Goal: Task Accomplishment & Management: Manage account settings

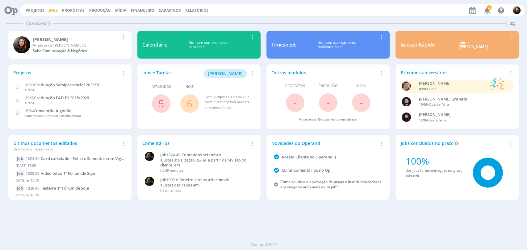
click at [53, 10] on link "Jobs" at bounding box center [53, 10] width 9 height 5
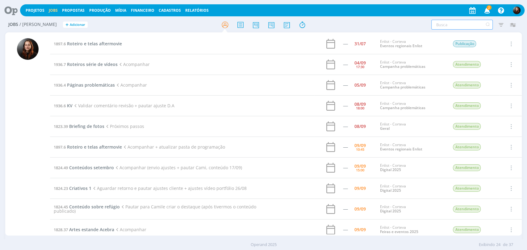
click at [453, 28] on input "text" at bounding box center [461, 25] width 61 height 10
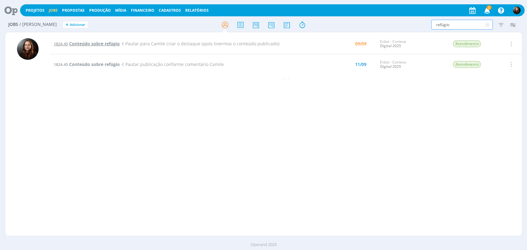
type input "refúgio"
click at [106, 43] on span "Conteúdo sobre refúgio" at bounding box center [94, 44] width 51 height 6
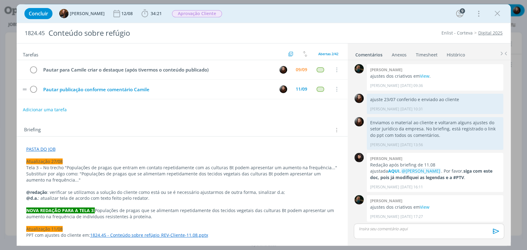
scroll to position [559, 0]
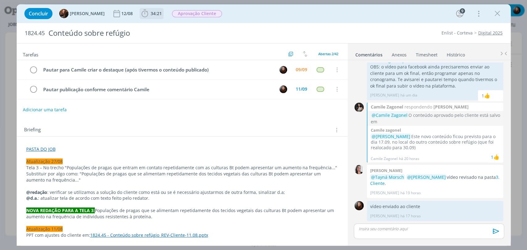
click at [142, 13] on icon "dialog" at bounding box center [144, 13] width 9 height 9
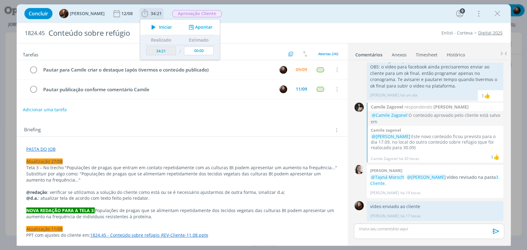
click at [159, 25] on span "Iniciar" at bounding box center [165, 27] width 13 height 4
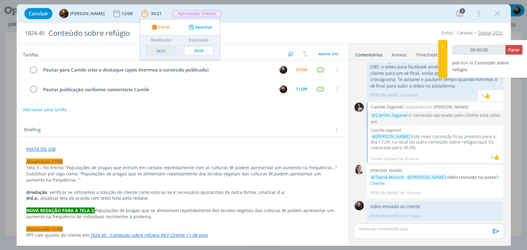
click at [186, 122] on div "Briefing Briefings Predefinidos Versões do Briefing Ver Briefing do Projeto" at bounding box center [182, 128] width 331 height 17
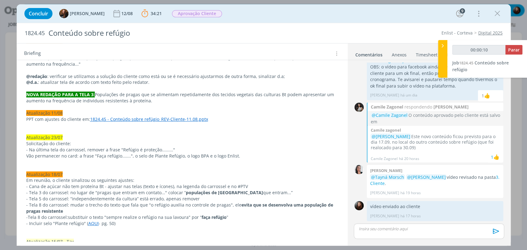
scroll to position [0, 0]
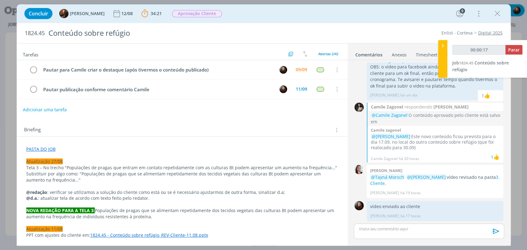
click at [52, 151] on link "PASTA DO JOB" at bounding box center [40, 149] width 29 height 6
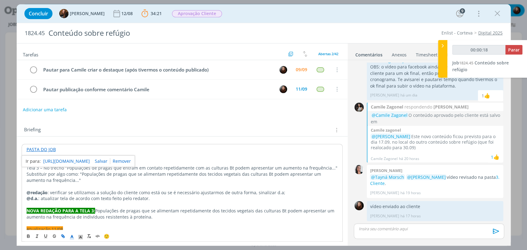
click at [62, 159] on link "https://sobeae.sharepoint.com/:f:/s/SOBEAE/EqG3kpc6H7pDtay1dMyyN0wBrbVf9FDOuGEa…" at bounding box center [66, 161] width 47 height 8
click at [51, 109] on button "Adicionar uma tarefa" at bounding box center [45, 109] width 44 height 10
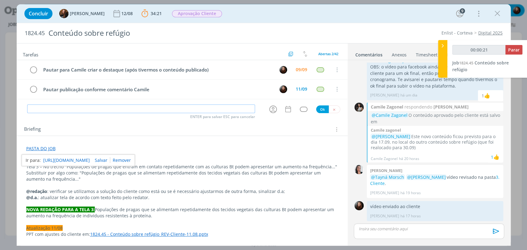
type input "00:00:22"
type input "Publ"
type input "00:00:23"
type input "Publicar"
type input "00:00:25"
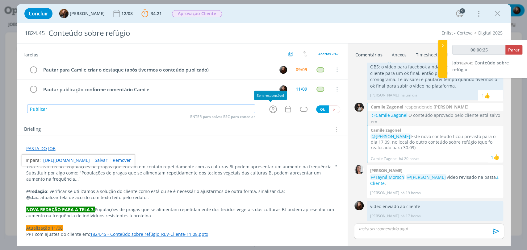
click at [270, 108] on icon "dialog" at bounding box center [273, 110] width 10 height 10
type input "Publicar"
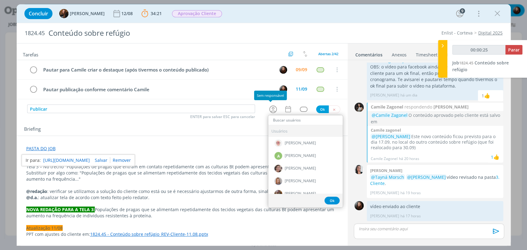
type input "00:00:26"
type input "cam"
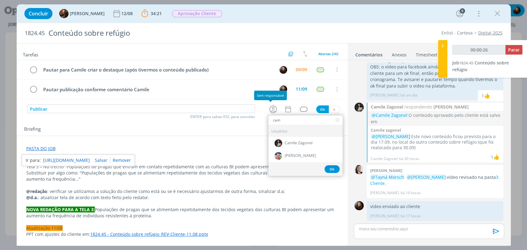
type input "00:00:27"
type input "cam"
click at [289, 141] on span "Camile Zagonel" at bounding box center [298, 143] width 28 height 5
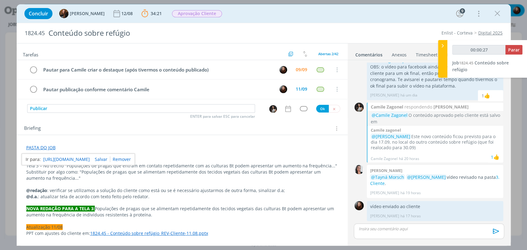
type input "00:00:28"
click at [303, 106] on div "dialog" at bounding box center [304, 108] width 8 height 5
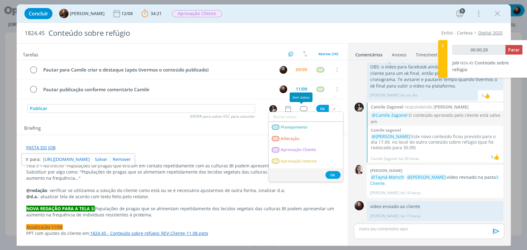
type input "p"
type input "00:00:29"
type input "pu"
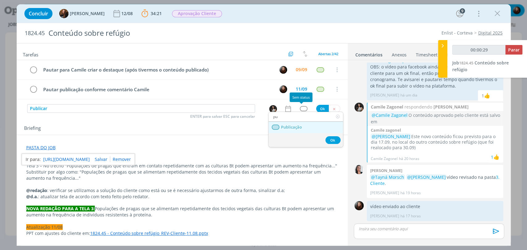
type input "00:00:30"
type input "pu"
drag, startPoint x: 300, startPoint y: 126, endPoint x: 299, endPoint y: 120, distance: 6.0
click at [300, 126] on span "Publicação" at bounding box center [290, 127] width 21 height 5
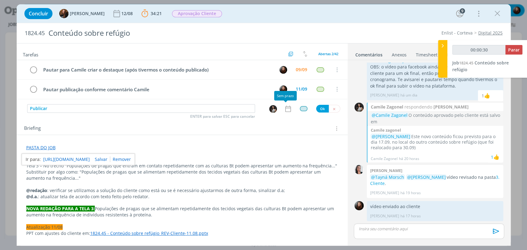
click at [287, 109] on icon "dialog" at bounding box center [288, 109] width 6 height 6
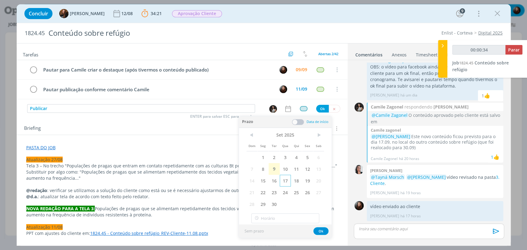
click at [285, 178] on span "17" at bounding box center [284, 181] width 11 height 12
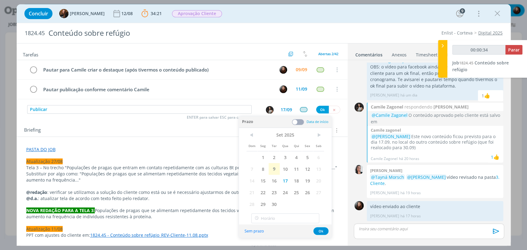
click at [302, 122] on span at bounding box center [298, 122] width 12 height 6
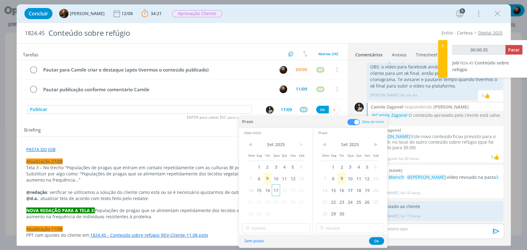
click at [276, 188] on span "17" at bounding box center [275, 190] width 8 height 12
click at [376, 239] on button "Ok" at bounding box center [376, 241] width 15 height 8
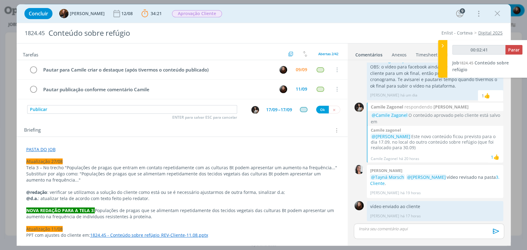
type input "00:02:42"
click at [271, 109] on div "17/09" at bounding box center [271, 110] width 11 height 4
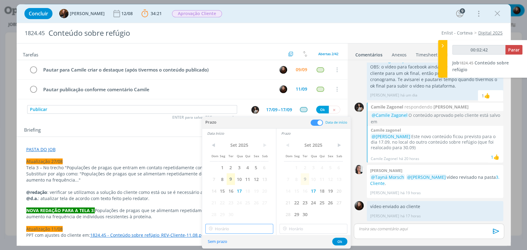
type input "10:00"
click at [234, 229] on input "10:00" at bounding box center [239, 229] width 68 height 10
type input "00:02:44"
click at [214, 210] on div "11:30" at bounding box center [239, 210] width 69 height 11
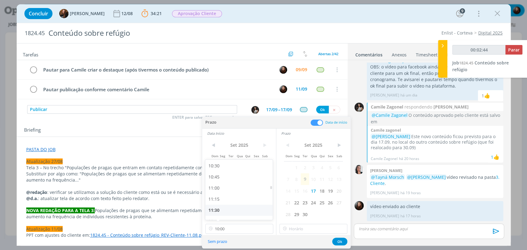
type input "11:30"
type input "00:02:45"
type input "11:30"
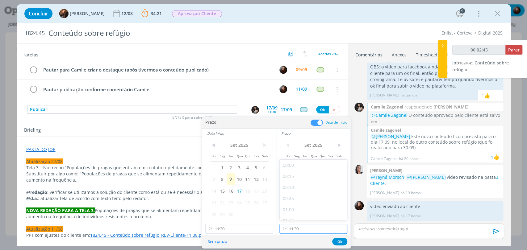
click at [304, 228] on input "11:30" at bounding box center [313, 229] width 68 height 10
type input "00:02:47"
click at [288, 203] on div "12:00" at bounding box center [313, 200] width 69 height 11
type input "12:00"
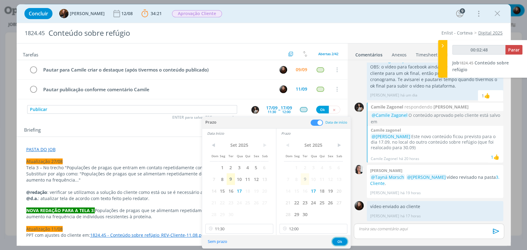
click at [337, 240] on button "Ok" at bounding box center [339, 242] width 15 height 8
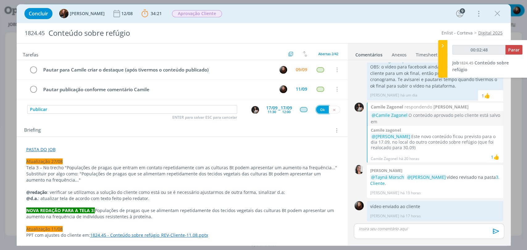
click at [319, 107] on button "Ok" at bounding box center [322, 110] width 13 height 8
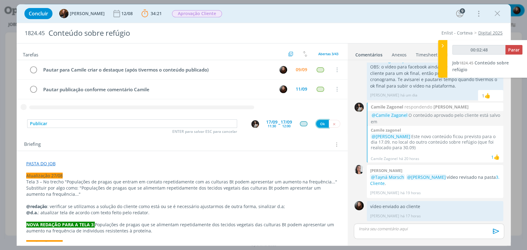
type input "00:02:49"
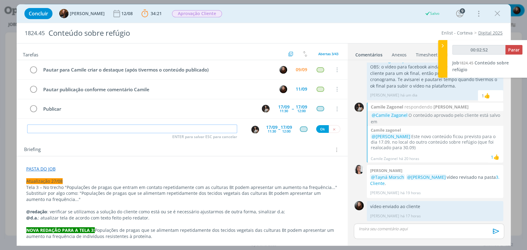
click at [187, 130] on input "dialog" at bounding box center [132, 129] width 210 height 9
type input "00:02:53"
type input "Cr"
type input "00:02:54"
type input "Criar d"
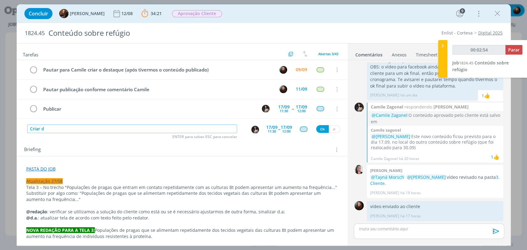
type input "00:02:55"
type input "Criar destaque"
type input "00:03:01"
type input "Criar destaque"
click at [273, 131] on div "17/09 11:30" at bounding box center [271, 129] width 11 height 11
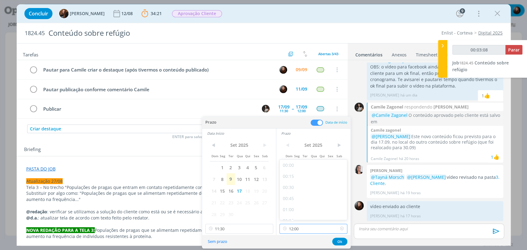
click at [308, 232] on input "12:00" at bounding box center [313, 229] width 68 height 10
type input "00:03:12"
click at [289, 198] on div "14:00" at bounding box center [313, 198] width 69 height 11
type input "14:00"
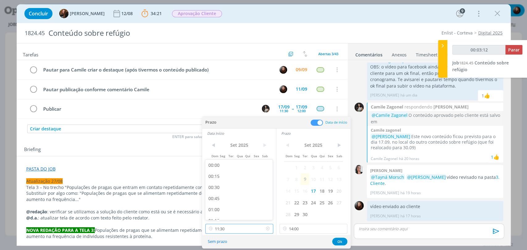
click at [233, 231] on input "11:30" at bounding box center [239, 229] width 68 height 10
type input "00:03:18"
click at [217, 178] on div "13:00" at bounding box center [239, 176] width 69 height 11
type input "13:00"
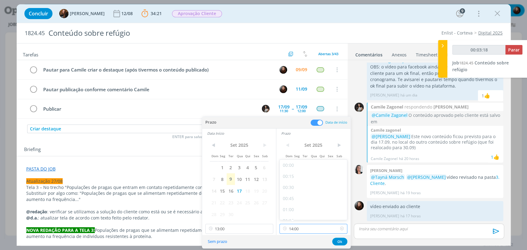
click at [298, 230] on input "14:00" at bounding box center [313, 229] width 68 height 10
type input "00:03:19"
click at [291, 200] on div "13:45" at bounding box center [313, 201] width 69 height 11
type input "13:45"
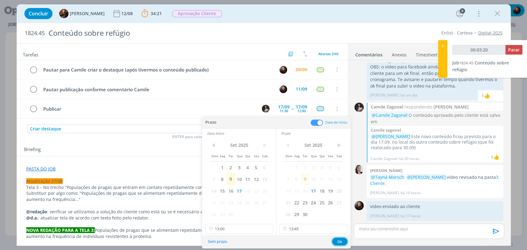
click at [340, 241] on button "Ok" at bounding box center [339, 242] width 15 height 8
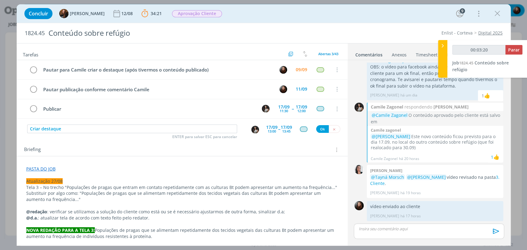
type input "00:03:21"
click at [320, 128] on button "Ok" at bounding box center [322, 129] width 13 height 8
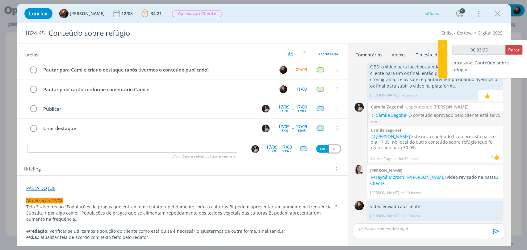
click at [332, 147] on icon "dialog" at bounding box center [334, 149] width 4 height 4
click at [177, 153] on div "Tarefas Usar Job de template Criar template a partir deste job Visualizar Templ…" at bounding box center [182, 142] width 331 height 198
click at [35, 69] on icon "dialog" at bounding box center [33, 69] width 9 height 9
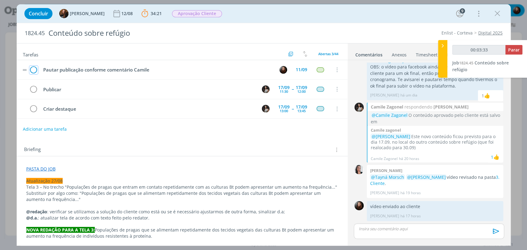
click at [32, 72] on icon "dialog" at bounding box center [33, 69] width 9 height 9
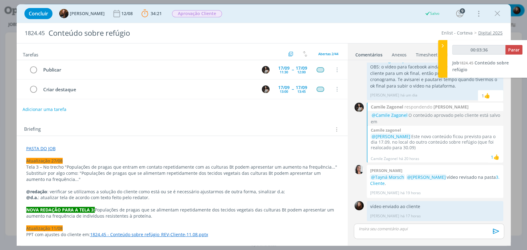
click at [56, 108] on button "Adicionar uma tarefa" at bounding box center [45, 109] width 44 height 10
type input "00:03:37"
type input "Env"
type input "00:03:38"
type input "Enviar v"
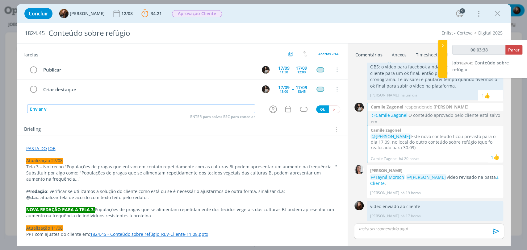
type input "00:03:39"
type input "Enviar vídeo"
type input "00:03:40"
type input "Enviar vídeo no"
type input "00:03:41"
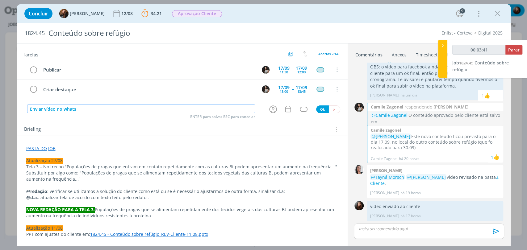
type input "Enviar vídeo no whatsa"
type input "00:03:42"
type input "Enviar vídeo no whatsapp"
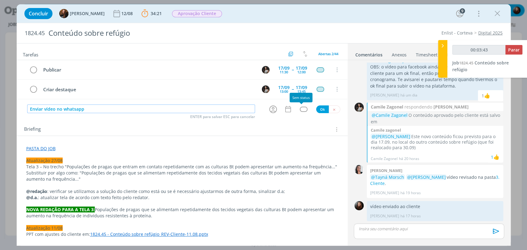
type input "00:03:44"
click at [302, 109] on div "dialog" at bounding box center [304, 109] width 8 height 5
type input "Enviar vídeo no whatsapp"
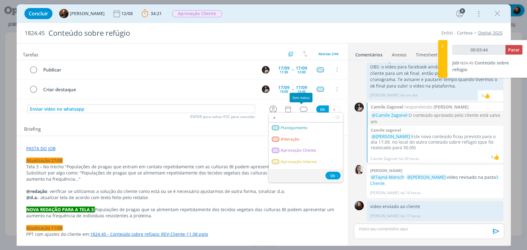
type input "at"
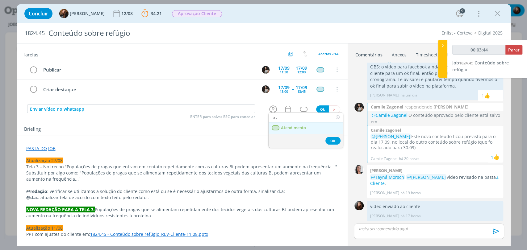
type input "00:03:45"
type input "at"
click at [275, 128] on div "dialog" at bounding box center [275, 127] width 8 height 5
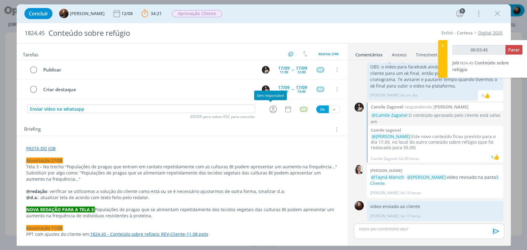
click at [269, 108] on icon "dialog" at bounding box center [273, 110] width 8 height 8
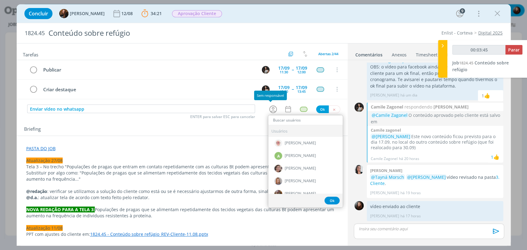
type input "e"
type input "00:03:46"
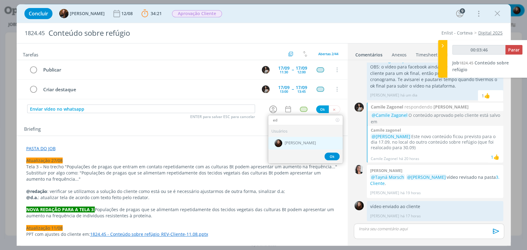
type input "ed"
click at [288, 143] on span "[PERSON_NAME]" at bounding box center [299, 143] width 31 height 5
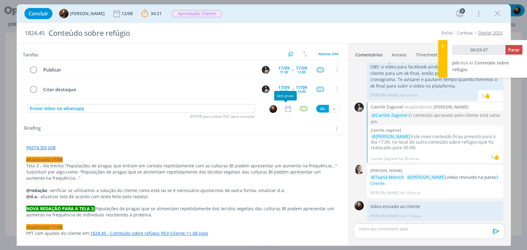
click at [285, 109] on icon "dialog" at bounding box center [288, 109] width 8 height 8
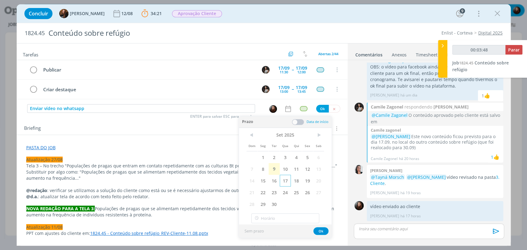
click at [286, 182] on span "17" at bounding box center [284, 181] width 11 height 12
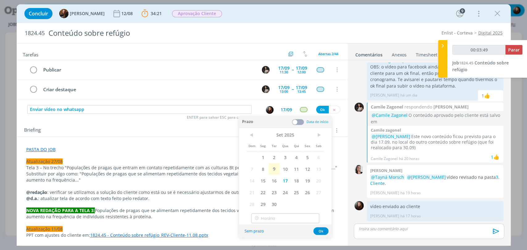
type input "00:03:50"
type input "10:00"
click at [278, 218] on input "10:00" at bounding box center [285, 218] width 68 height 10
type input "00:03:54"
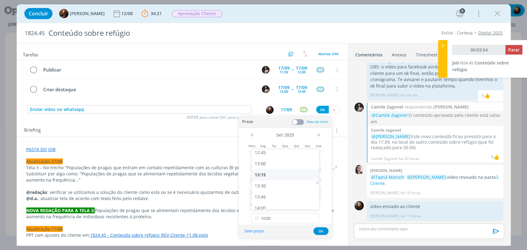
drag, startPoint x: 265, startPoint y: 173, endPoint x: 275, endPoint y: 181, distance: 12.7
click at [265, 173] on div "13:15" at bounding box center [285, 174] width 69 height 11
type input "13:15"
click at [322, 231] on button "Ok" at bounding box center [320, 231] width 15 height 8
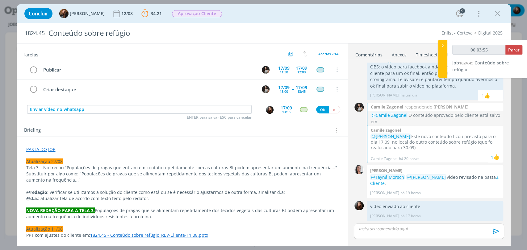
type input "00:03:56"
click at [319, 110] on button "Ok" at bounding box center [322, 110] width 13 height 8
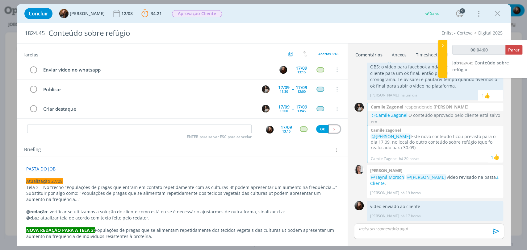
click at [332, 128] on icon "dialog" at bounding box center [334, 129] width 4 height 4
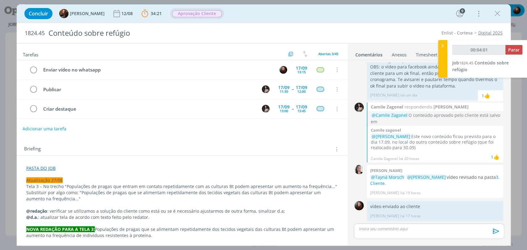
click at [191, 15] on span "Aprovação Cliente" at bounding box center [197, 13] width 50 height 7
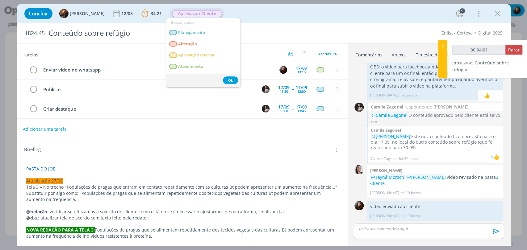
type input "00:04:02"
type input "pu"
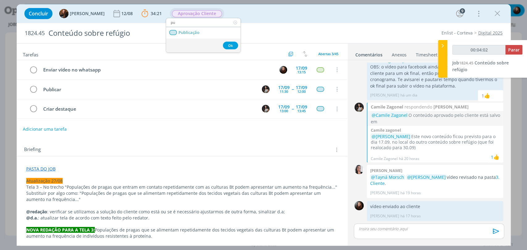
type input "00:04:03"
type input "pu"
click at [196, 35] on span "Publicação" at bounding box center [188, 32] width 21 height 5
click at [387, 226] on p "dialog" at bounding box center [428, 229] width 140 height 6
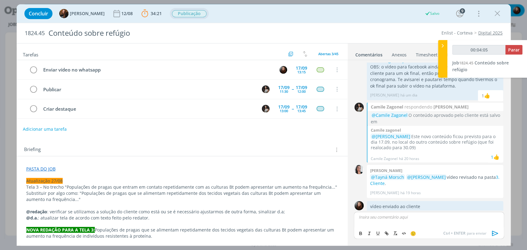
scroll to position [570, 0]
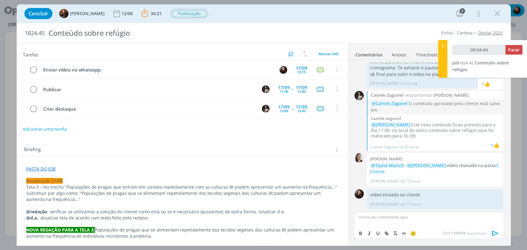
click at [35, 175] on p "dialog" at bounding box center [182, 175] width 312 height 6
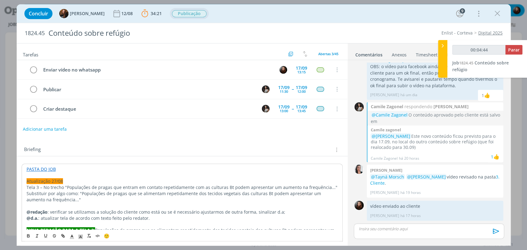
scroll to position [559, 0]
type input "00:04:45"
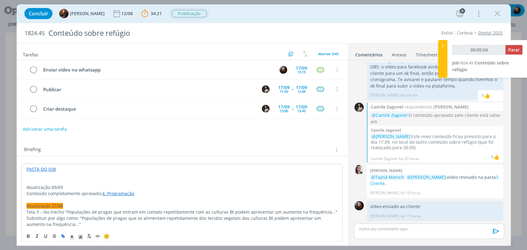
click at [47, 186] on p "Atualização 09/09" at bounding box center [182, 187] width 311 height 6
click at [81, 235] on icon "dialog" at bounding box center [81, 237] width 6 height 6
click at [98, 203] on span "dialog" at bounding box center [99, 203] width 5 height 5
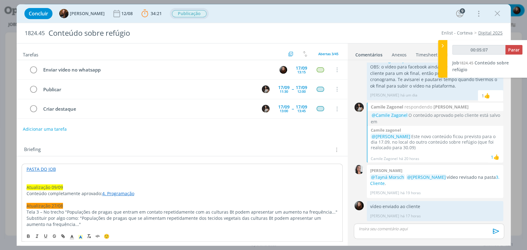
click at [53, 193] on p "Conteúdo completamente aprovado: 4. Programação" at bounding box center [182, 194] width 311 height 6
drag, startPoint x: 30, startPoint y: 193, endPoint x: 26, endPoint y: 192, distance: 3.8
click at [27, 192] on p "Conteúdo completamente aprovado: 4. Programação" at bounding box center [182, 194] width 311 height 6
click at [107, 191] on p "Todas as partes do conteúdo completamente aprovado: 4. Programação" at bounding box center [182, 194] width 311 height 6
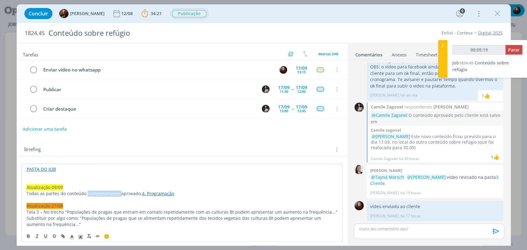
click at [107, 191] on p "Todas as partes do conteúdo completamente aprovado: 4. Programação" at bounding box center [182, 194] width 311 height 6
click at [105, 194] on p "Todas as partes do conteúdo aprovado: 4. Programação" at bounding box center [182, 194] width 311 height 6
click at [222, 193] on p "Todas as partes do conteúdo aprovadas, pasta de programação atualizada: 4. Prog…" at bounding box center [182, 194] width 311 height 6
click at [184, 147] on div "Briefing Briefings Predefinidos Versões do Briefing Ver Briefing do Projeto" at bounding box center [182, 150] width 317 height 8
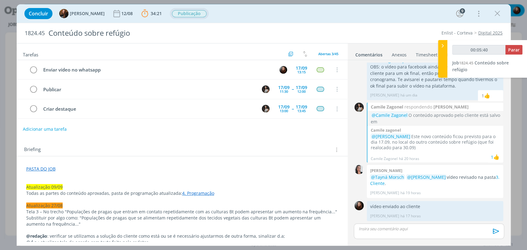
click at [424, 227] on p "dialog" at bounding box center [428, 229] width 140 height 6
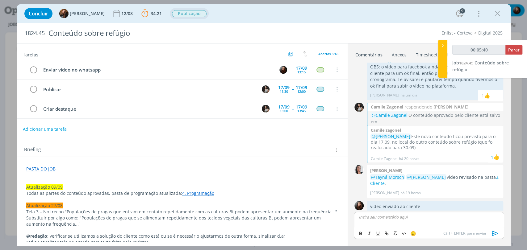
scroll to position [570, 0]
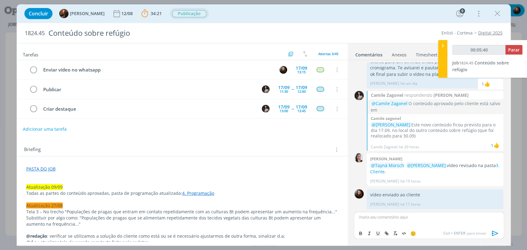
type input "00:05:41"
click at [402, 226] on span "Camile Zagonel" at bounding box center [390, 225] width 35 height 7
click at [402, 216] on p "﻿ @ Camile Zagonel ﻿" at bounding box center [428, 217] width 140 height 6
click at [492, 232] on icon "dialog" at bounding box center [494, 233] width 9 height 9
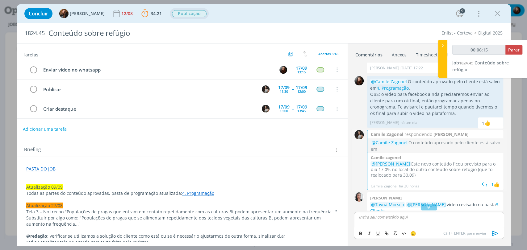
scroll to position [497, 0]
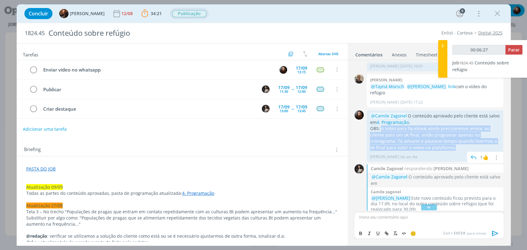
drag, startPoint x: 381, startPoint y: 130, endPoint x: 443, endPoint y: 147, distance: 64.5
click at [443, 147] on p "OBS: o vídeo para facebook ainda precisaremos enviar ao cliente para um ok fina…" at bounding box center [435, 138] width 130 height 25
click at [448, 140] on p "OBS: o vídeo para facebook ainda precisaremos enviar ao cliente para um ok fina…" at bounding box center [435, 138] width 130 height 25
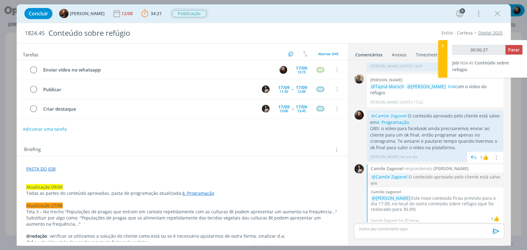
scroll to position [565, 0]
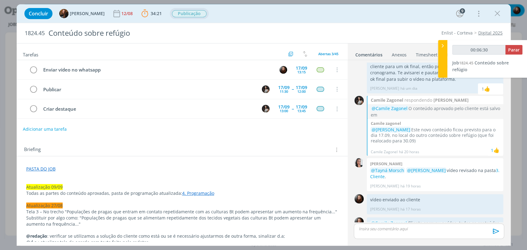
click at [291, 146] on div "Briefing Briefings Predefinidos Versões do Briefing Ver Briefing do Projeto" at bounding box center [182, 150] width 317 height 8
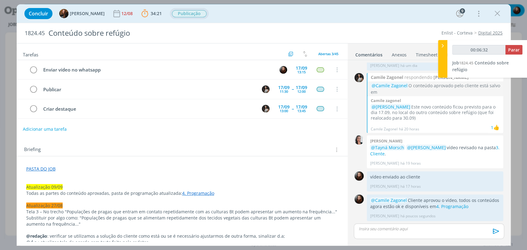
click at [209, 131] on div "Adicionar uma tarefa" at bounding box center [182, 129] width 331 height 11
type input "00:06:35"
click at [515, 49] on span "Parar" at bounding box center [513, 50] width 11 height 6
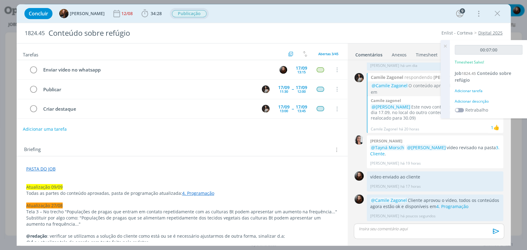
click at [465, 102] on div "Adicionar descrição" at bounding box center [488, 102] width 68 height 6
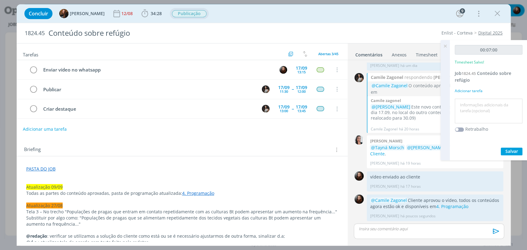
click at [468, 108] on textarea at bounding box center [488, 111] width 64 height 22
type textarea "atualização de briefing e pauta"
click at [512, 153] on span "Salvar" at bounding box center [511, 151] width 13 height 6
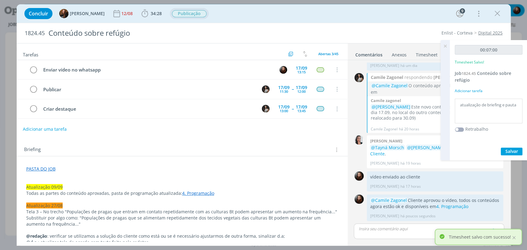
click at [446, 46] on icon at bounding box center [444, 46] width 11 height 12
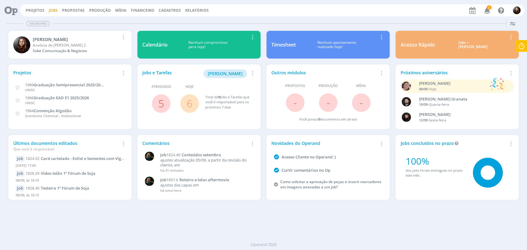
click at [52, 11] on link "Jobs" at bounding box center [53, 10] width 9 height 5
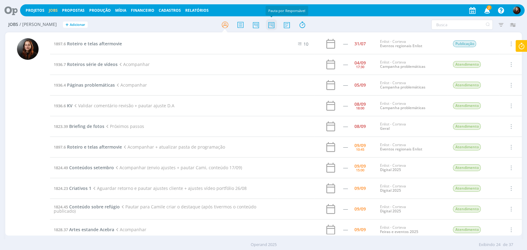
click at [270, 24] on icon at bounding box center [270, 25] width 11 height 12
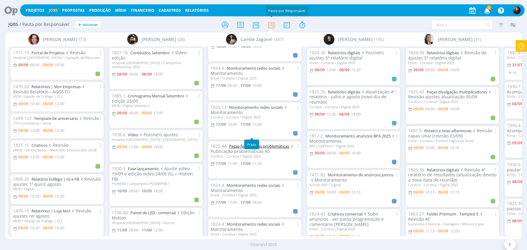
scroll to position [1716, 0]
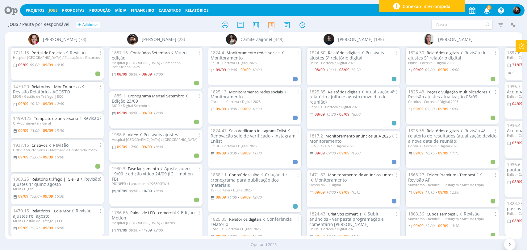
click at [8, 11] on icon at bounding box center [8, 10] width 13 height 12
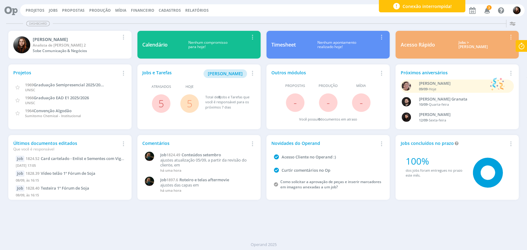
click at [486, 9] on icon "button" at bounding box center [486, 10] width 11 height 10
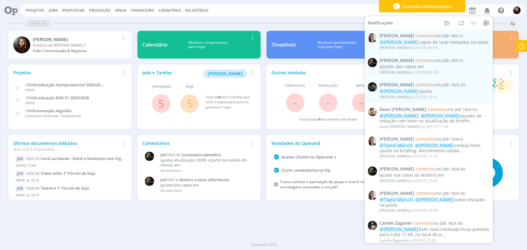
click at [293, 15] on div "Projetos Jobs Propostas Produção Mídia Financeiro Cadastros Relatórios Notifica…" at bounding box center [272, 10] width 504 height 12
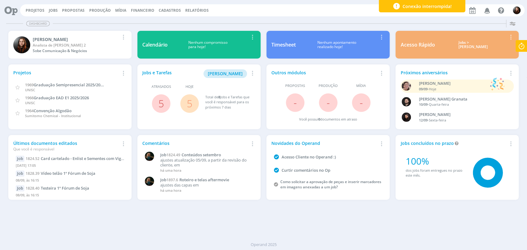
drag, startPoint x: 54, startPoint y: 8, endPoint x: 67, endPoint y: 2, distance: 14.6
click at [53, 8] on link "Jobs" at bounding box center [53, 10] width 9 height 5
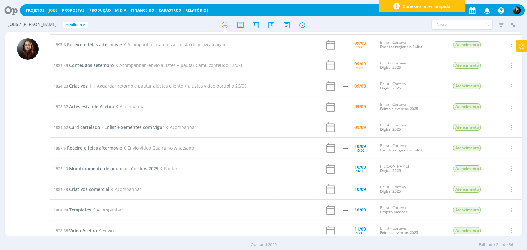
scroll to position [103, 0]
click at [445, 25] on input "text" at bounding box center [461, 25] width 61 height 10
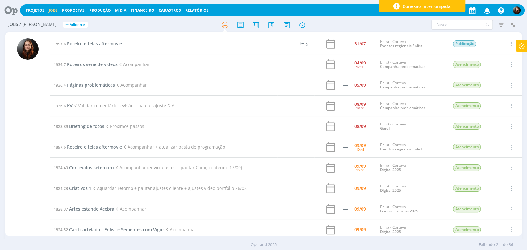
click at [116, 24] on h2 "Jobs / Minha Pauta + Adicionar" at bounding box center [91, 23] width 166 height 13
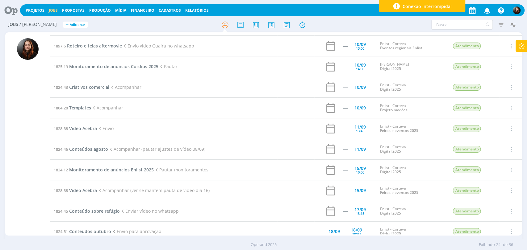
scroll to position [205, 0]
click at [342, 20] on div at bounding box center [263, 24] width 172 height 11
click at [463, 24] on input "text" at bounding box center [461, 25] width 61 height 10
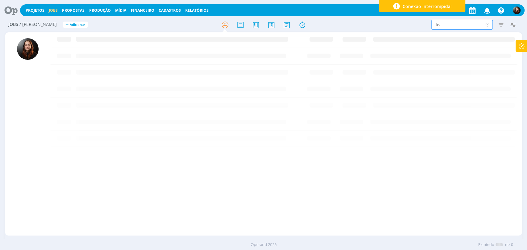
scroll to position [0, 0]
type input "kv"
click at [486, 25] on icon at bounding box center [487, 25] width 8 height 10
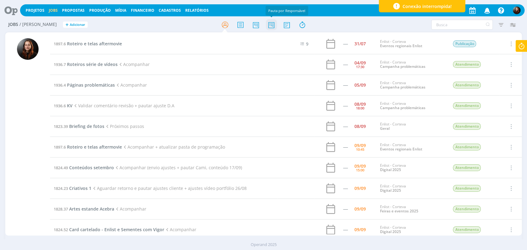
click at [273, 26] on icon at bounding box center [270, 25] width 11 height 12
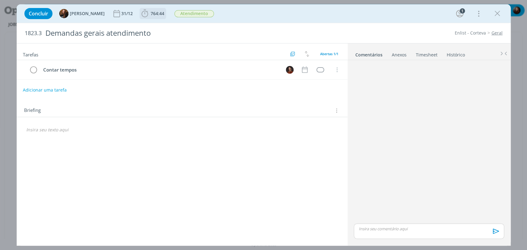
click at [151, 16] on span "764:44" at bounding box center [158, 13] width 14 height 6
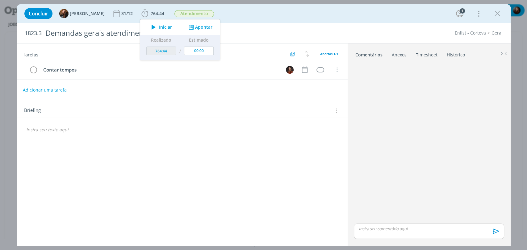
click at [151, 28] on icon "dialog" at bounding box center [153, 27] width 11 height 8
click at [251, 17] on div "Concluir Tayná Morsch 31/12 764:44 Parar Apontar Data * 09/09/2025 Horas * 00:0…" at bounding box center [263, 13] width 484 height 15
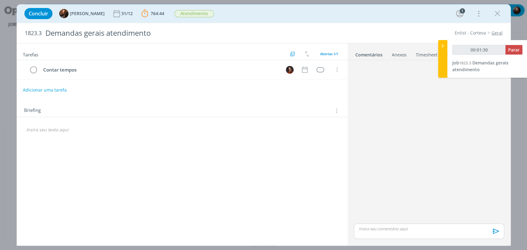
type input "00:01:31"
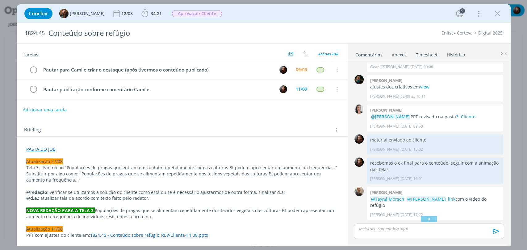
scroll to position [559, 0]
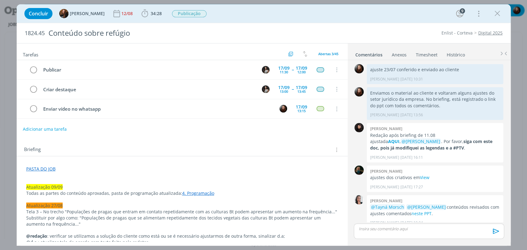
scroll to position [558, 0]
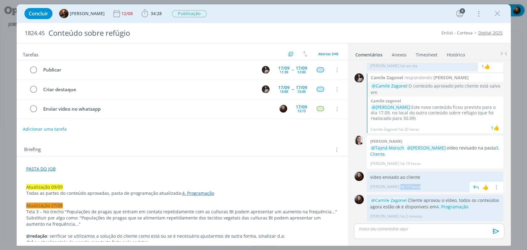
drag, startPoint x: 400, startPoint y: 185, endPoint x: 423, endPoint y: 185, distance: 23.4
click at [422, 185] on span "Eduarda Pereira há 17 horas" at bounding box center [433, 187] width 127 height 6
click at [430, 185] on span "Eduarda Pereira há 17 horas" at bounding box center [433, 187] width 127 height 6
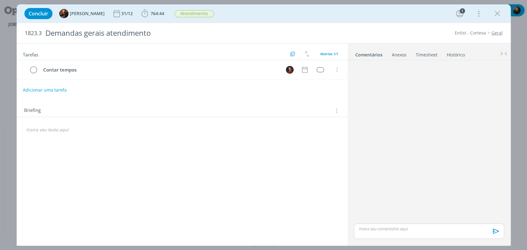
click at [416, 18] on div "Concluir [PERSON_NAME] 31/12 764:44 Apontar Data * [DATE] Horas * 00:00 Tarefa …" at bounding box center [263, 13] width 484 height 15
click at [153, 14] on span "764:44" at bounding box center [158, 13] width 14 height 6
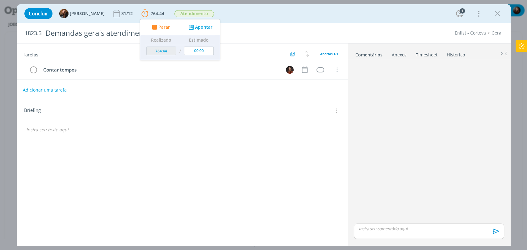
click at [242, 13] on div "Concluir [PERSON_NAME] 31/12 764:44 Parar Apontar Data * [DATE] Horas * 00:00 T…" at bounding box center [263, 13] width 484 height 15
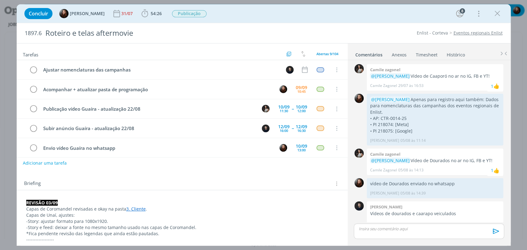
scroll to position [578, 0]
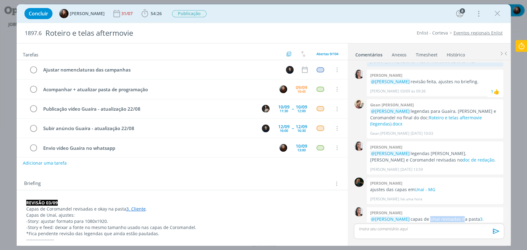
drag, startPoint x: 427, startPoint y: 204, endPoint x: 460, endPoint y: 205, distance: 33.0
click at [459, 216] on p "@[PERSON_NAME] capas de Unaí revisadas na pasta 3. Cliente ." at bounding box center [435, 222] width 130 height 13
click at [471, 216] on p "@[PERSON_NAME] capas de Unaí revisadas na pasta 3. Cliente ." at bounding box center [435, 222] width 130 height 13
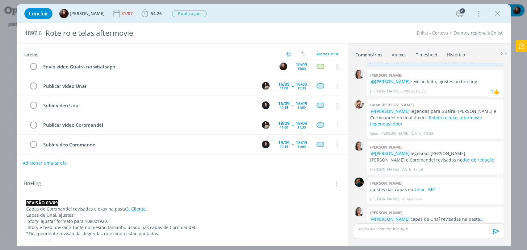
scroll to position [0, 0]
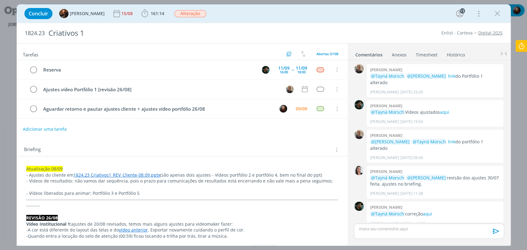
scroll to position [615, 0]
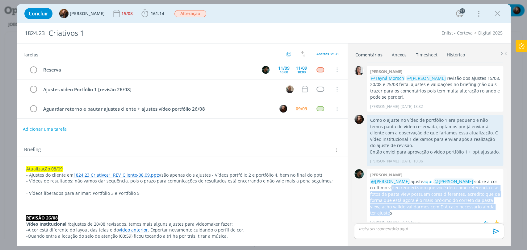
drag, startPoint x: 397, startPoint y: 181, endPoint x: 380, endPoint y: 207, distance: 30.9
click at [380, 207] on p "@Eduarda Pereira ajuste aqui , @Caroline Pieczarka sobre a cor o ultimo video r…" at bounding box center [435, 198] width 130 height 38
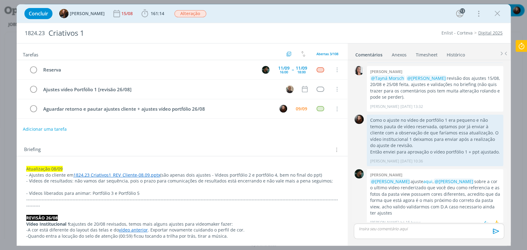
click at [388, 204] on p "@Eduarda Pereira ajuste aqui , @Caroline Pieczarka sobre a cor o ultimo video r…" at bounding box center [435, 198] width 130 height 38
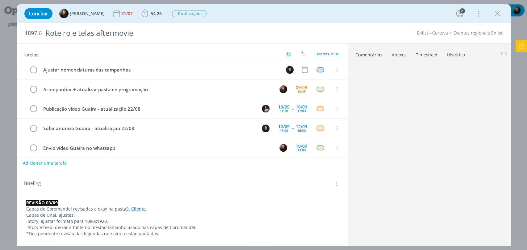
scroll to position [578, 0]
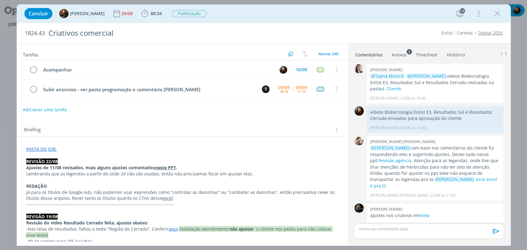
scroll to position [565, 0]
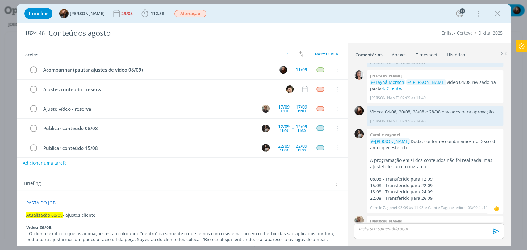
scroll to position [691, 0]
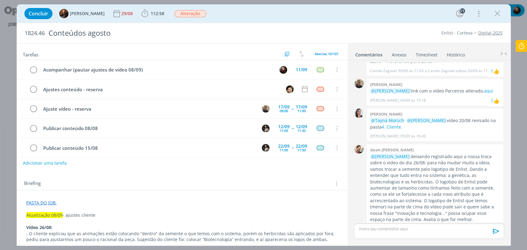
click at [301, 173] on div "Tarefas Usar Job de template Criar template a partir deste job Visualizar Templ…" at bounding box center [182, 142] width 331 height 198
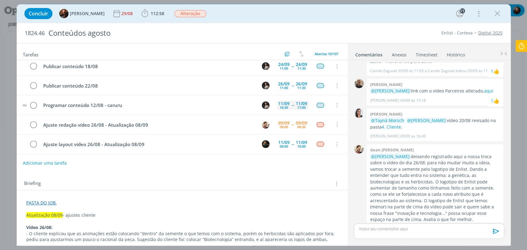
scroll to position [0, 0]
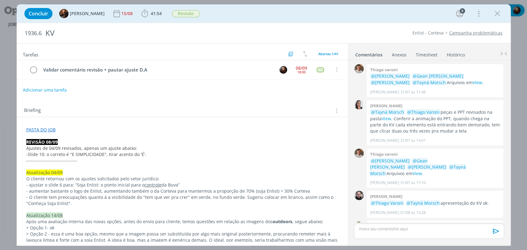
scroll to position [578, 0]
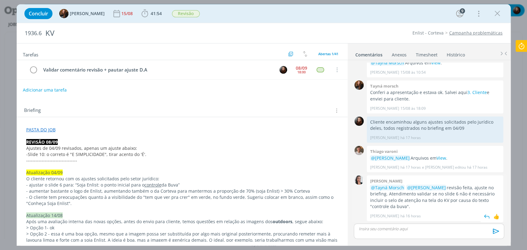
drag, startPoint x: 437, startPoint y: 194, endPoint x: 402, endPoint y: 206, distance: 36.9
click at [402, 206] on p "@Tayná Morsch @[PERSON_NAME] revisão feita, ajuste no briefing. Atendimento val…" at bounding box center [435, 197] width 130 height 25
click at [398, 202] on p "@Tayná Morsch @[PERSON_NAME] revisão feita, ajuste no briefing. Atendimento val…" at bounding box center [435, 197] width 130 height 25
click at [212, 104] on div "Briefing Briefings Predefinidos Versões do Briefing Ver Briefing do Projeto" at bounding box center [182, 109] width 331 height 17
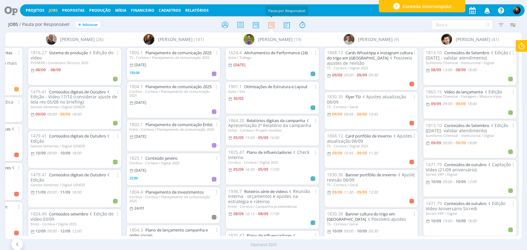
drag, startPoint x: 8, startPoint y: 9, endPoint x: 44, endPoint y: 7, distance: 36.7
click at [8, 9] on icon at bounding box center [8, 10] width 13 height 12
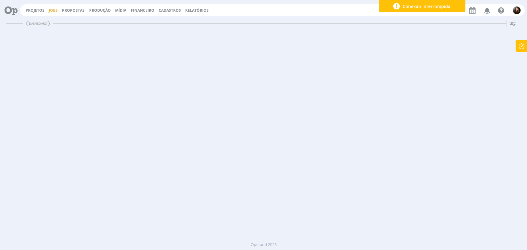
click at [50, 9] on link "Jobs" at bounding box center [53, 10] width 9 height 5
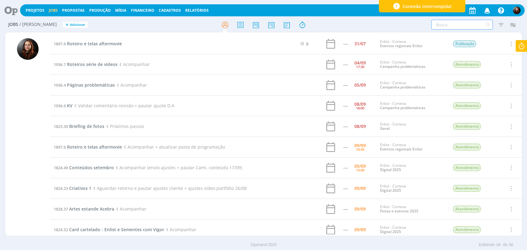
click at [453, 23] on input "text" at bounding box center [461, 25] width 61 height 10
click at [186, 22] on div at bounding box center [263, 24] width 172 height 11
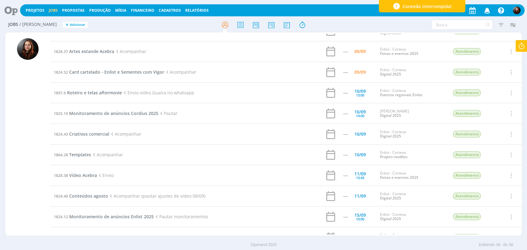
scroll to position [121, 0]
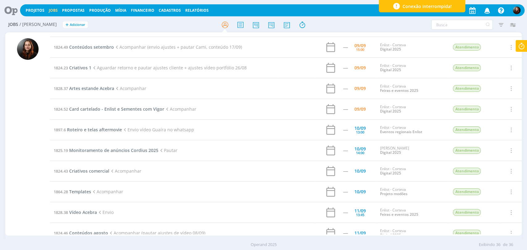
click at [132, 23] on h2 "Jobs / Minha Pauta + Adicionar" at bounding box center [91, 23] width 166 height 13
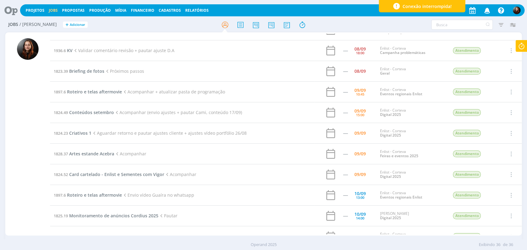
scroll to position [0, 0]
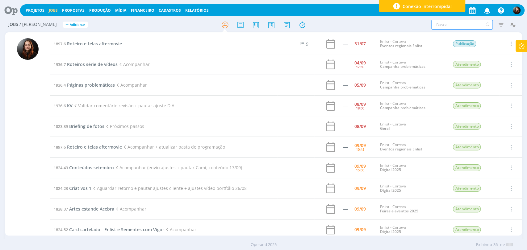
click at [454, 26] on input "text" at bounding box center [461, 25] width 61 height 10
type input "rela"
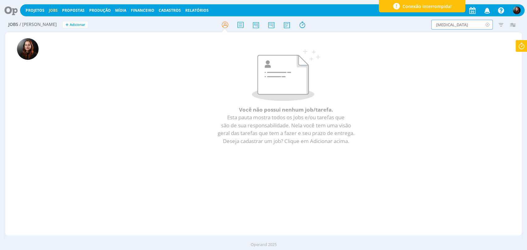
click at [488, 25] on icon at bounding box center [487, 25] width 8 height 10
click at [271, 27] on icon at bounding box center [270, 25] width 11 height 12
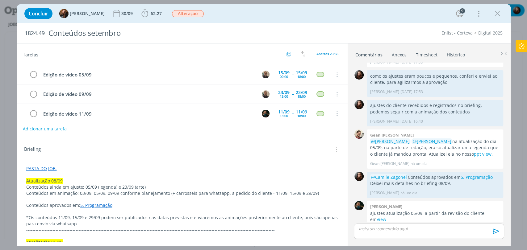
scroll to position [68, 0]
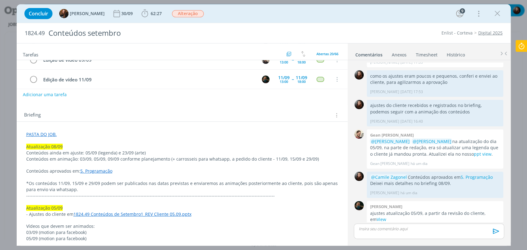
click at [95, 172] on link "5. Programação" at bounding box center [96, 171] width 32 height 6
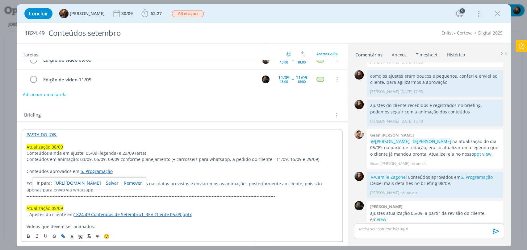
click at [97, 182] on link "https://sobeae.sharepoint.com/:f:/s/SOBEAE/EjxhNTTUJL9MpZIUVyHh62QBxuqIUYcK4Zrw…" at bounding box center [77, 183] width 47 height 8
click at [148, 114] on div "Briefing Briefings Predefinidos Versões do Briefing Ver Briefing do Projeto" at bounding box center [182, 115] width 317 height 8
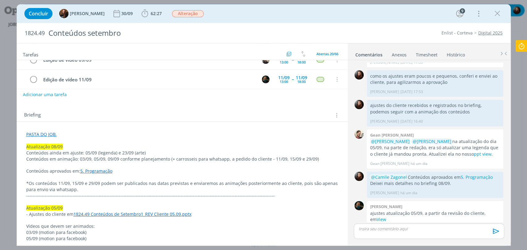
click at [229, 110] on div "Briefing Briefings Predefinidos Versões do Briefing Ver Briefing do Projeto" at bounding box center [182, 113] width 331 height 17
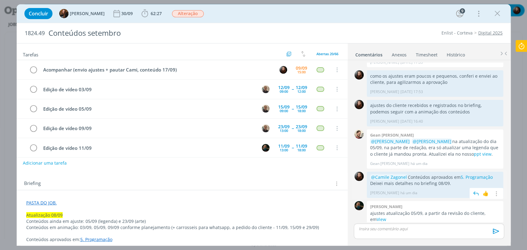
scroll to position [596, 0]
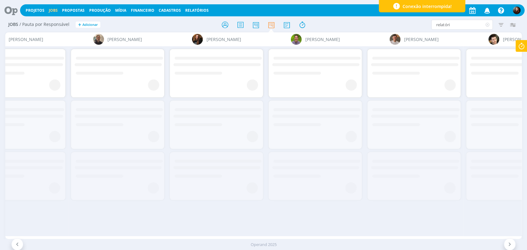
scroll to position [0, 1330]
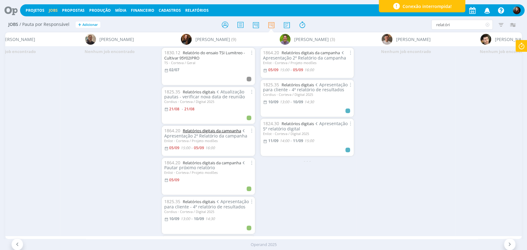
type input "relatóri"
click at [486, 25] on icon at bounding box center [487, 25] width 8 height 10
click at [8, 9] on icon at bounding box center [8, 10] width 13 height 12
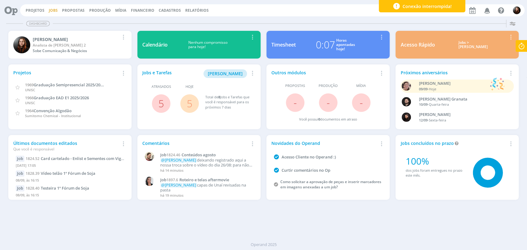
click at [53, 8] on link "Jobs" at bounding box center [53, 10] width 9 height 5
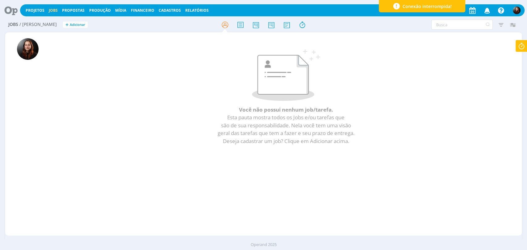
click at [470, 30] on div "Jobs / Minha Pauta + Adicionar Filtros Filtrar Limpar Tipo Jobs e Tarefas Data …" at bounding box center [263, 24] width 516 height 15
click at [453, 23] on input "text" at bounding box center [461, 25] width 61 height 10
click at [488, 23] on icon at bounding box center [487, 25] width 8 height 10
click at [352, 28] on div "Filtros Filtrar Limpar Tipo Jobs e Tarefas Data Personalizado a Situação dos jo…" at bounding box center [435, 25] width 166 height 10
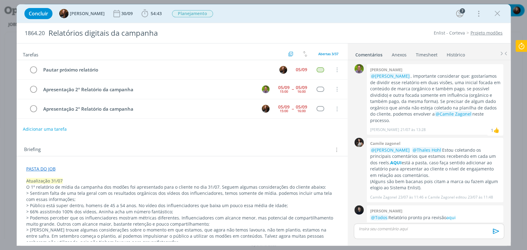
scroll to position [263, 0]
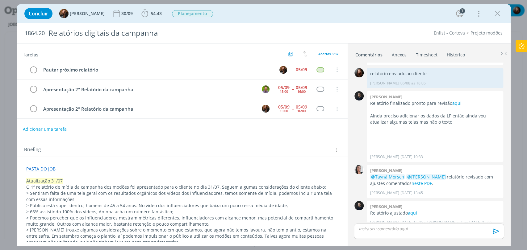
click at [207, 134] on div "Adicionar uma tarefa" at bounding box center [182, 129] width 331 height 11
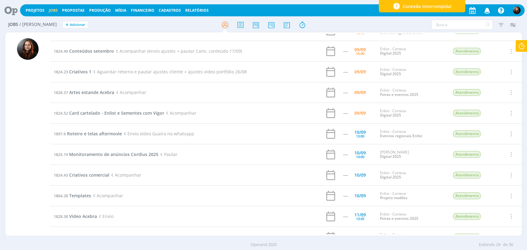
scroll to position [137, 0]
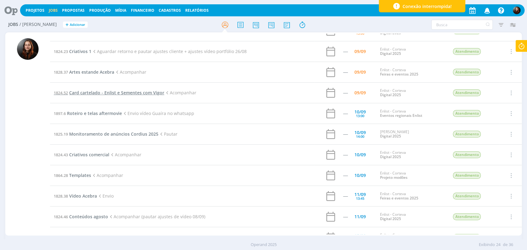
click at [121, 92] on span "Card cartelado - Enlist e Sementes com Vigor" at bounding box center [116, 93] width 95 height 6
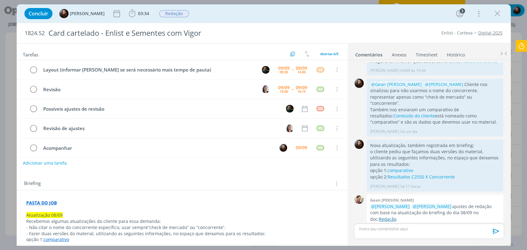
click at [396, 216] on link "Redação" at bounding box center [387, 219] width 18 height 6
click at [500, 10] on icon "dialog" at bounding box center [496, 13] width 9 height 9
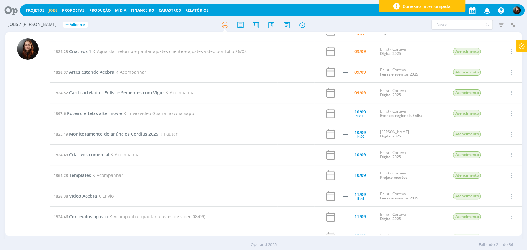
click at [111, 94] on span "Card cartelado - Enlist e Sementes com Vigor" at bounding box center [116, 93] width 95 height 6
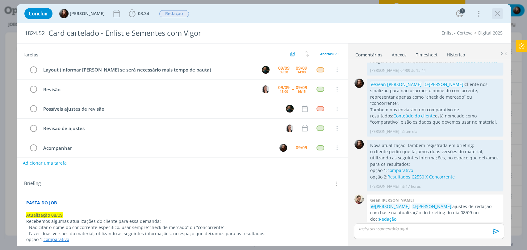
click at [498, 16] on icon "dialog" at bounding box center [496, 13] width 9 height 9
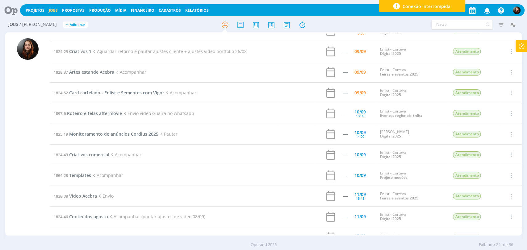
click at [324, 21] on div at bounding box center [263, 24] width 172 height 11
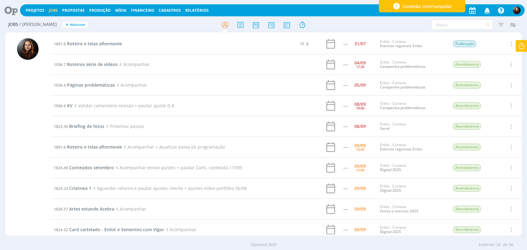
click at [344, 23] on div at bounding box center [263, 24] width 172 height 11
click at [274, 25] on icon at bounding box center [270, 25] width 11 height 12
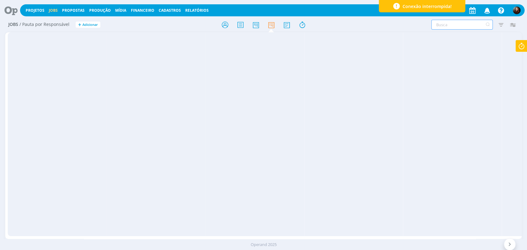
click at [442, 27] on input "text" at bounding box center [461, 25] width 61 height 10
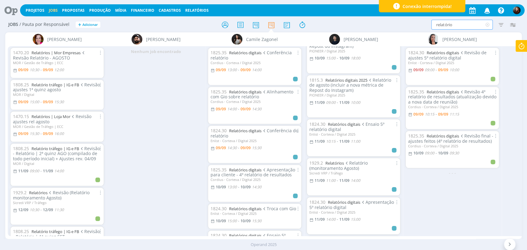
scroll to position [274, 0]
type input "relatório"
click at [181, 99] on div "Nenhum job encontrado" at bounding box center [155, 141] width 99 height 190
click at [488, 23] on icon at bounding box center [487, 25] width 8 height 10
click at [221, 24] on icon at bounding box center [224, 25] width 11 height 12
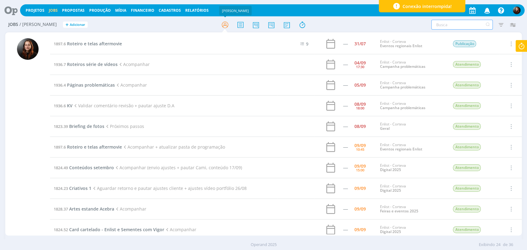
click at [447, 26] on input "text" at bounding box center [461, 25] width 61 height 10
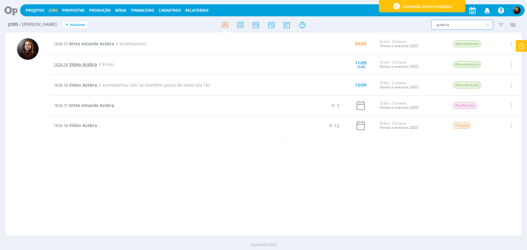
type input "acebra"
click at [138, 28] on h2 "Jobs / Minha Pauta + Adicionar" at bounding box center [91, 23] width 166 height 13
drag, startPoint x: 275, startPoint y: 26, endPoint x: 143, endPoint y: 9, distance: 133.5
click at [275, 26] on icon at bounding box center [270, 25] width 11 height 12
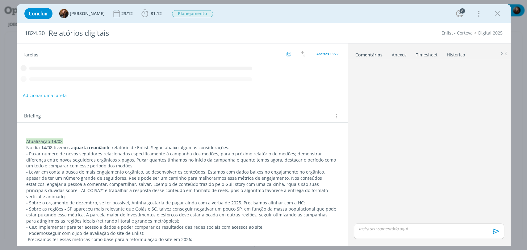
click at [404, 20] on div "Concluir Tayná Morsch 23/12 81:12 Apontar Data * [DATE] Horas * 00:00 Tarefa Se…" at bounding box center [263, 13] width 484 height 15
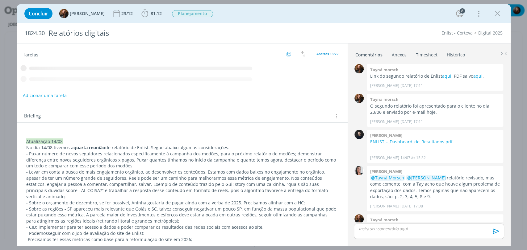
scroll to position [654, 0]
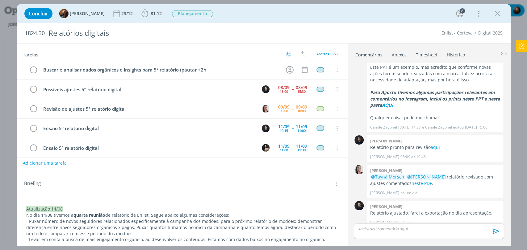
click at [247, 9] on div "Concluir Tayná Morsch 23/12 81:12 Iniciar Apontar Data * [DATE] Horas * 00:00 T…" at bounding box center [263, 13] width 484 height 15
click at [381, 18] on div "Concluir Tayná Morsch 23/12 81:12 Iniciar Apontar Data * [DATE] Horas * 00:00 T…" at bounding box center [263, 13] width 484 height 15
click at [258, 16] on div "Concluir Tayná Morsch 23/12 81:12 Iniciar Apontar Data * [DATE] Horas * 00:00 T…" at bounding box center [263, 13] width 484 height 15
click at [336, 18] on div "Concluir Tayná Morsch 23/12 81:12 Iniciar Apontar Data * [DATE] Horas * 00:00 T…" at bounding box center [263, 13] width 484 height 15
drag, startPoint x: 377, startPoint y: 18, endPoint x: 359, endPoint y: 2, distance: 23.6
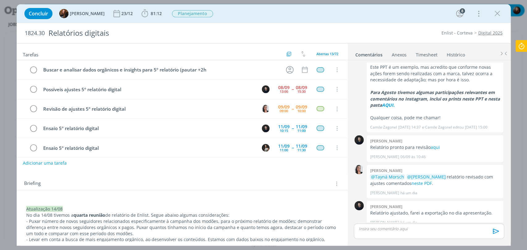
click at [377, 17] on div "Concluir Tayná Morsch 23/12 81:12 Iniciar Apontar Data * [DATE] Horas * 00:00 T…" at bounding box center [263, 13] width 484 height 15
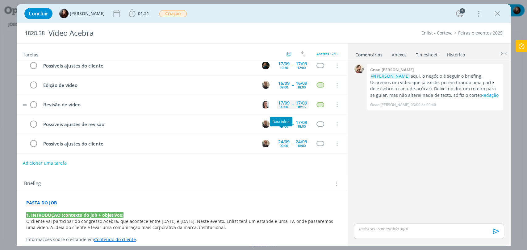
scroll to position [103, 0]
click at [390, 143] on div "0 Gean [PERSON_NAME] @[PERSON_NAME] aqui, o negócio é seguir o briefing. Usarem…" at bounding box center [428, 143] width 155 height 160
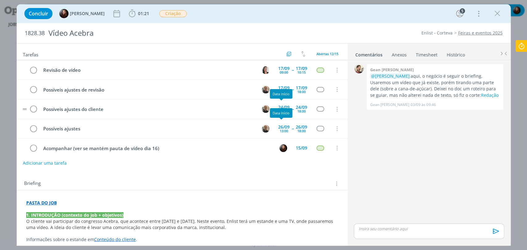
scroll to position [137, 0]
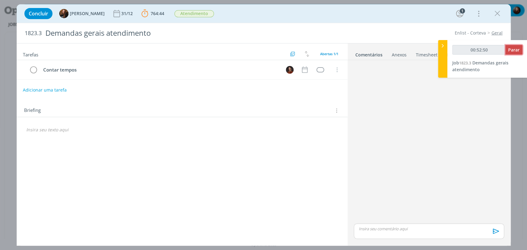
click at [516, 48] on span "Parar" at bounding box center [513, 50] width 11 height 6
click at [511, 48] on span "Parar" at bounding box center [513, 50] width 11 height 6
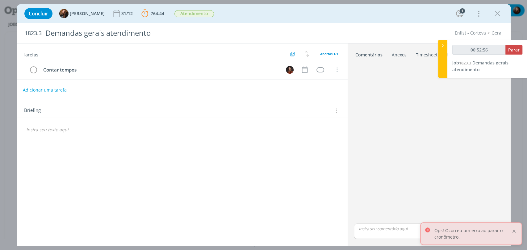
click at [512, 232] on div at bounding box center [514, 232] width 6 height 6
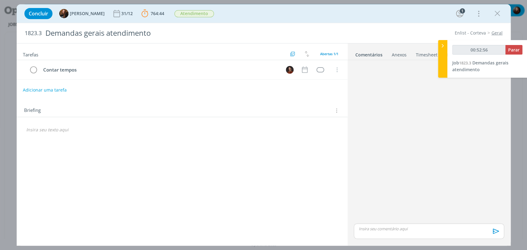
type input "00:53:00"
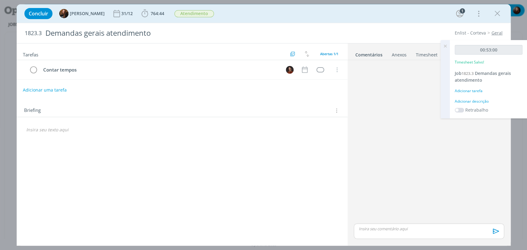
click at [474, 101] on div "Adicionar descrição" at bounding box center [488, 102] width 68 height 6
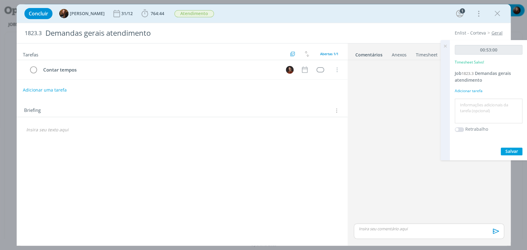
click at [471, 115] on textarea at bounding box center [488, 111] width 64 height 22
type textarea "preenchimento planilha de follow + atendimento"
click at [509, 149] on span "Salvar" at bounding box center [511, 151] width 13 height 6
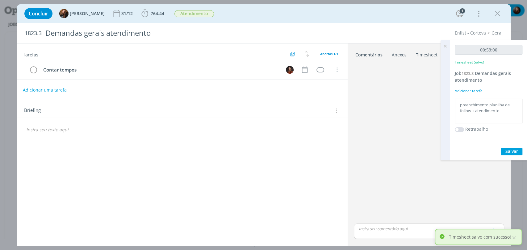
click at [445, 46] on icon at bounding box center [444, 46] width 11 height 12
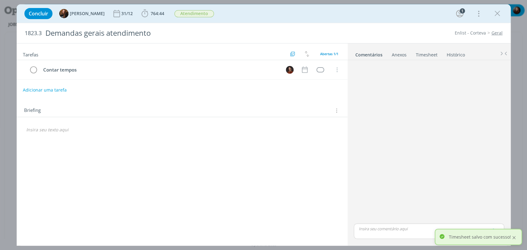
click at [513, 240] on div at bounding box center [514, 238] width 6 height 6
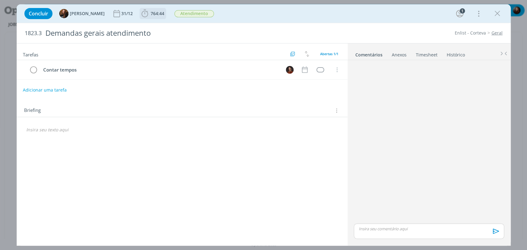
click at [151, 11] on span "764:44" at bounding box center [158, 13] width 14 height 6
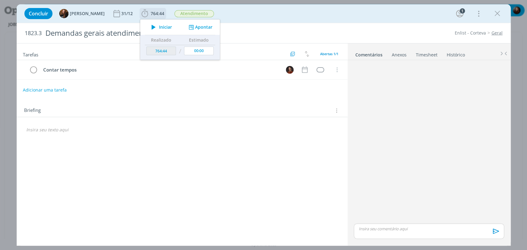
click at [159, 27] on span "Iniciar" at bounding box center [165, 27] width 13 height 4
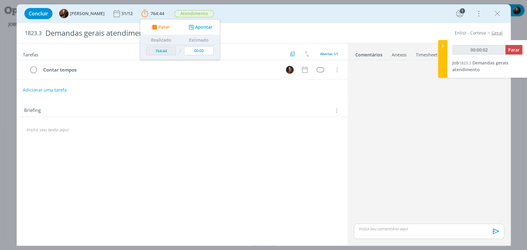
click at [406, 5] on div "Concluir Tayná Morsch 31/12 764:44 Parar Apontar Data * 09/09/2025 Horas * 00:0…" at bounding box center [264, 13] width 494 height 19
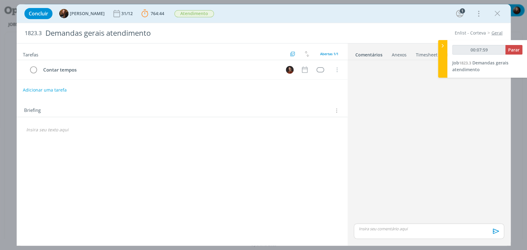
type input "00:08:00"
click at [514, 47] on span "Parar" at bounding box center [513, 50] width 11 height 6
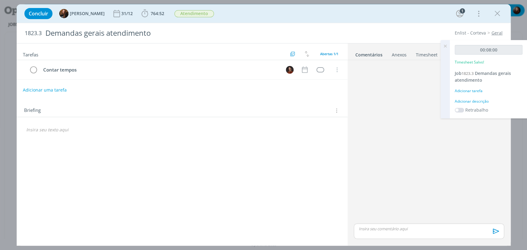
click at [483, 100] on div "Adicionar descrição" at bounding box center [488, 102] width 68 height 6
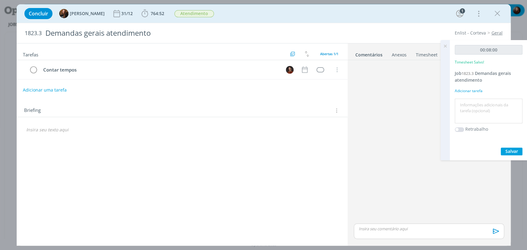
click at [486, 112] on textarea at bounding box center [488, 111] width 64 height 22
type textarea "preenchimento planilha de follow"
click at [506, 153] on span "Salvar" at bounding box center [511, 151] width 13 height 6
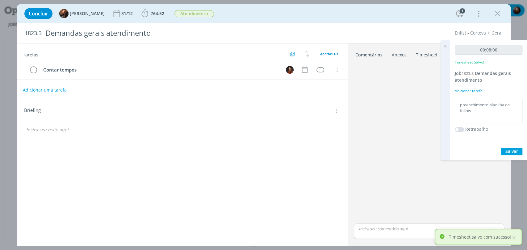
click at [445, 46] on icon at bounding box center [444, 46] width 11 height 12
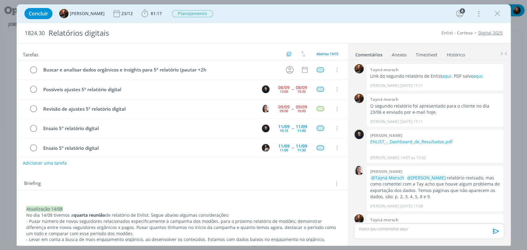
scroll to position [654, 0]
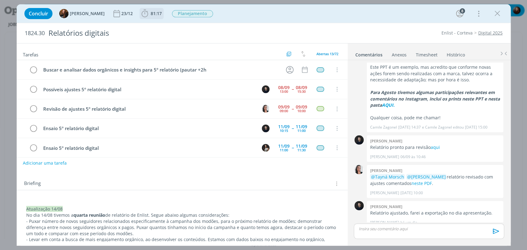
click at [149, 15] on b "81:17" at bounding box center [156, 13] width 14 height 4
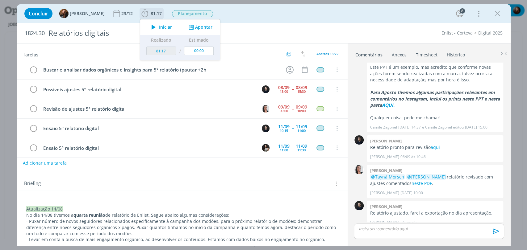
click at [152, 25] on icon "dialog" at bounding box center [153, 27] width 11 height 8
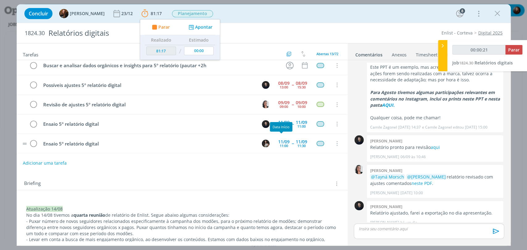
scroll to position [0, 0]
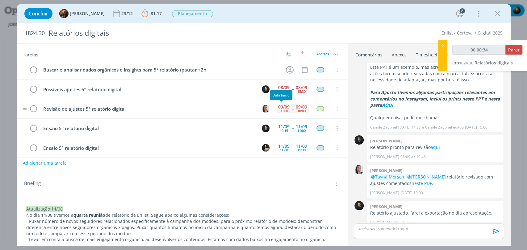
click at [281, 109] on div "09:00" at bounding box center [283, 110] width 8 height 3
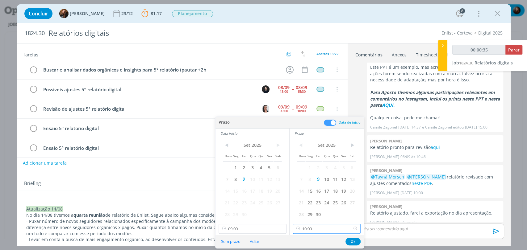
click at [318, 230] on input "10:00" at bounding box center [326, 229] width 68 height 10
type input "00:00:39"
click at [304, 197] on div "15:00" at bounding box center [327, 194] width 69 height 11
type input "15:00"
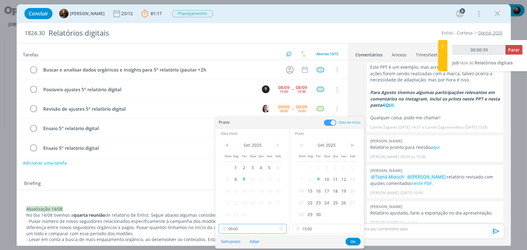
click at [250, 227] on input "09:00" at bounding box center [252, 229] width 68 height 10
type input "00:00:42"
click at [232, 193] on div "14:00" at bounding box center [252, 194] width 69 height 11
type input "14:00"
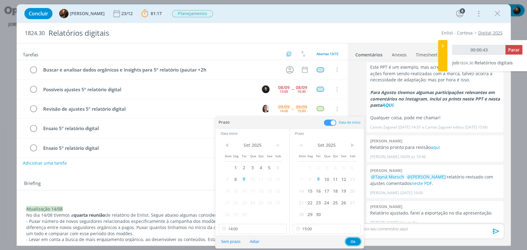
click at [354, 242] on button "Ok" at bounding box center [352, 242] width 15 height 8
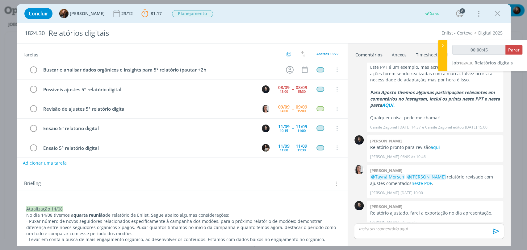
click at [385, 15] on div "Concluir Tayná Morsch 23/12 81:17 Parar Apontar Data * 09/09/2025 Horas * 00:00…" at bounding box center [263, 13] width 484 height 15
type input "00:00:56"
click at [516, 50] on span "Parar" at bounding box center [513, 50] width 11 height 6
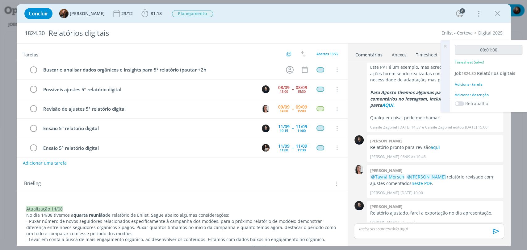
click at [481, 93] on div "Adicionar descrição" at bounding box center [488, 95] width 68 height 6
click at [481, 104] on textarea at bounding box center [488, 105] width 64 height 22
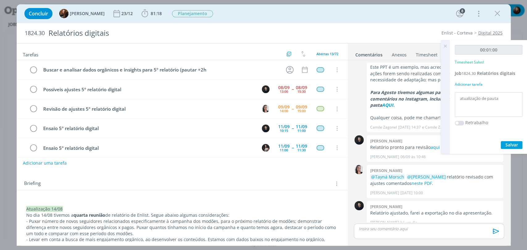
type textarea "atualização de pauta"
click at [513, 143] on span "Salvar" at bounding box center [511, 145] width 13 height 6
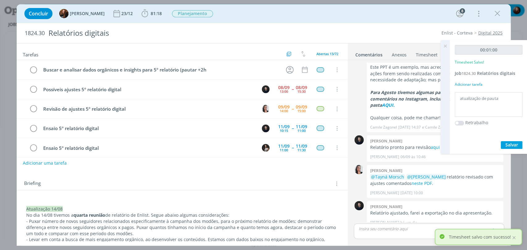
click at [444, 46] on icon at bounding box center [444, 46] width 11 height 12
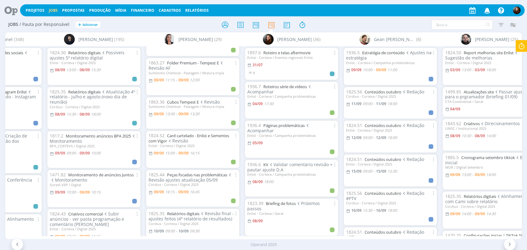
scroll to position [68, 0]
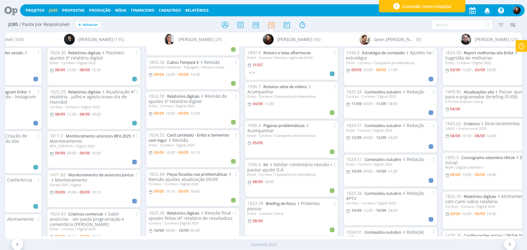
click at [11, 8] on icon at bounding box center [8, 10] width 13 height 12
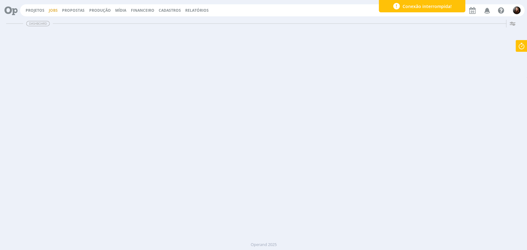
click at [54, 8] on link "Jobs" at bounding box center [53, 10] width 9 height 5
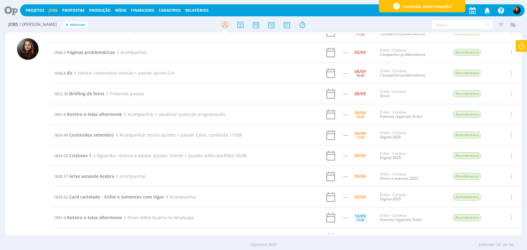
scroll to position [34, 0]
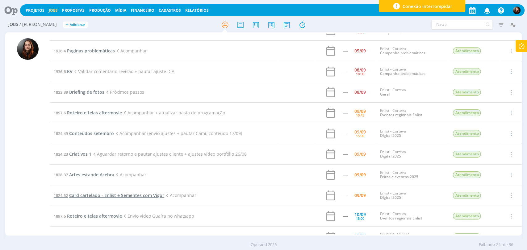
click at [134, 196] on span "Card cartelado - Enlist e Sementes com Vigor" at bounding box center [116, 196] width 95 height 6
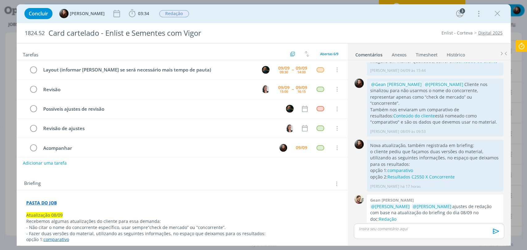
drag, startPoint x: 499, startPoint y: 14, endPoint x: 321, endPoint y: 28, distance: 179.2
click at [499, 14] on icon "dialog" at bounding box center [496, 13] width 9 height 9
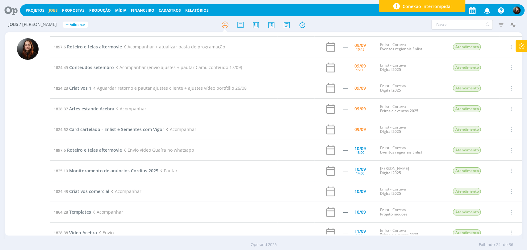
scroll to position [103, 0]
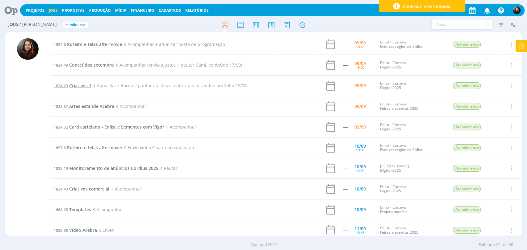
click at [77, 85] on span "Criativos 1" at bounding box center [80, 86] width 22 height 6
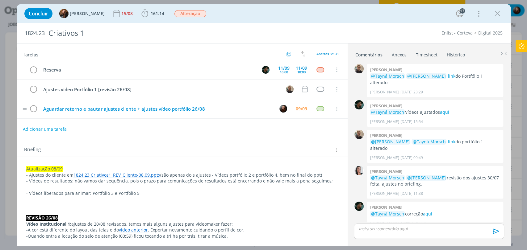
scroll to position [615, 0]
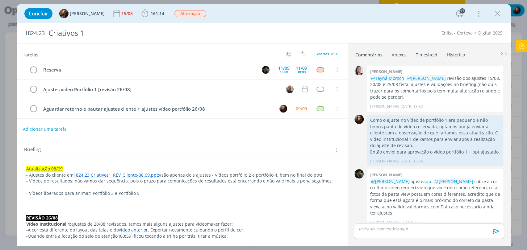
click at [116, 146] on div "Briefing Briefings Predefinidos Versões do Briefing Ver Briefing do Projeto" at bounding box center [182, 150] width 317 height 8
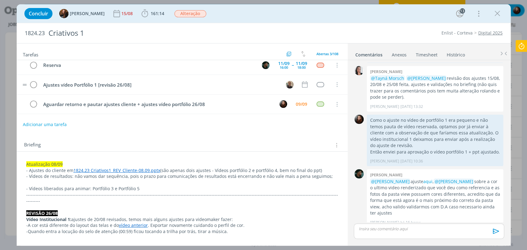
scroll to position [0, 0]
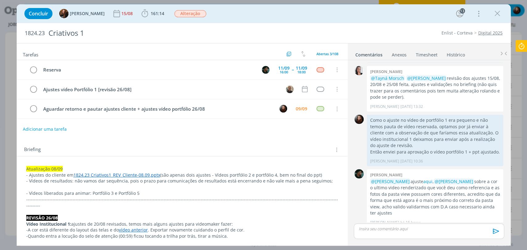
click at [164, 144] on div "Briefing Briefings Predefinidos Versões do Briefing Ver Briefing do Projeto" at bounding box center [182, 148] width 331 height 17
click at [497, 9] on icon "dialog" at bounding box center [496, 13] width 9 height 9
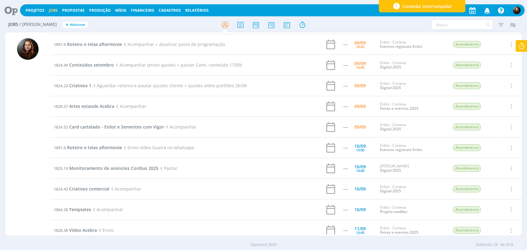
click at [443, 25] on div at bounding box center [263, 125] width 527 height 250
click at [443, 24] on input "text" at bounding box center [461, 25] width 61 height 10
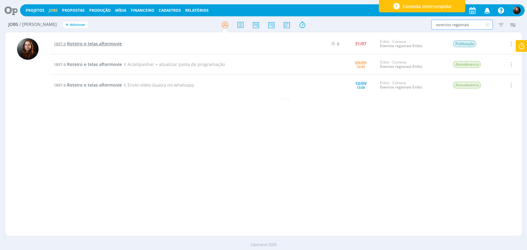
type input "eventos regionais"
click at [99, 43] on span "Roteiro e telas aftermovie" at bounding box center [94, 44] width 55 height 6
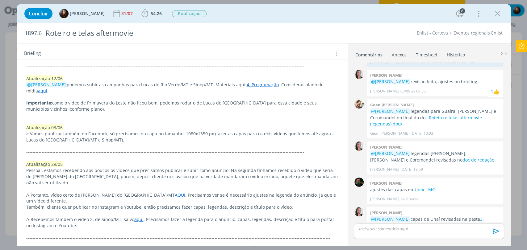
scroll to position [921, 0]
click at [80, 168] on p "Pessoal, estamos recebendo aos poucos os vídeos que precisamos publicar e subir…" at bounding box center [182, 177] width 312 height 19
click at [157, 168] on p "Pessoal, estamos recebendo aos poucos os vídeos que precisamos publicar e subir…" at bounding box center [182, 177] width 311 height 19
click at [247, 168] on p "Pessoal, estamos recebendo aos poucos os vídeos que precisamos publicar e subir…" at bounding box center [182, 177] width 311 height 19
click at [301, 168] on p "Pessoal, estamos recebendo aos poucos os vídeos que precisamos publicar e subir…" at bounding box center [182, 177] width 311 height 19
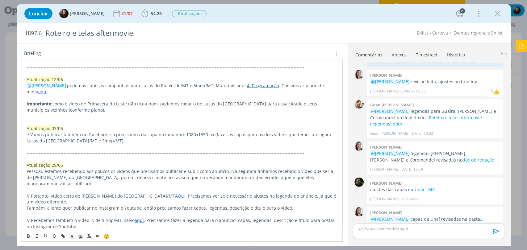
click at [46, 168] on p "Pessoal, estamos recebendo aos poucos os vídeos que precisamos publicar e subir…" at bounding box center [182, 177] width 311 height 19
click at [148, 168] on p "Pessoal, estamos recebendo aos poucos os vídeos que precisamos publicar e subir…" at bounding box center [182, 177] width 311 height 19
click at [243, 168] on p "Pessoal, estamos recebendo aos poucos os vídeos que precisamos publicar e subir…" at bounding box center [182, 177] width 311 height 19
click at [314, 168] on p "Pessoal, estamos recebendo aos poucos os vídeos que precisamos publicar e subir…" at bounding box center [182, 177] width 311 height 19
click at [50, 193] on p "// Portanto, vídeo certo de Lucas do Rio Verde/MT AQUI . Precisamos ver se é ne…" at bounding box center [182, 199] width 311 height 12
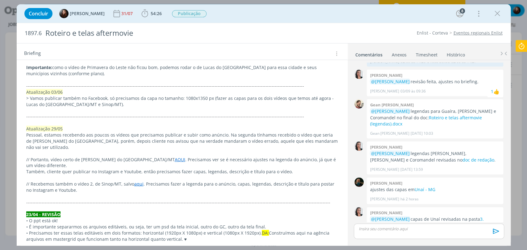
scroll to position [955, 0]
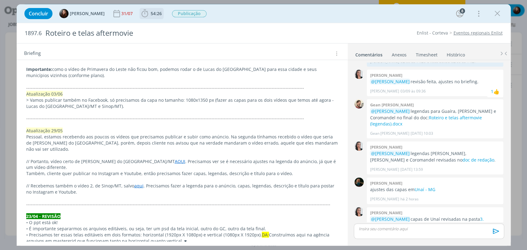
click at [153, 11] on span "54:26" at bounding box center [156, 13] width 11 height 6
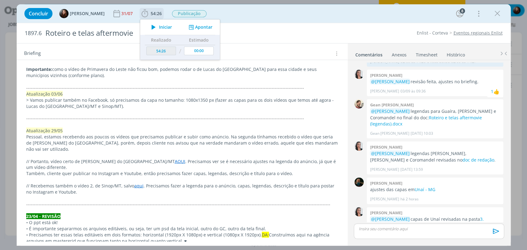
click at [161, 28] on span "Iniciar" at bounding box center [165, 27] width 13 height 4
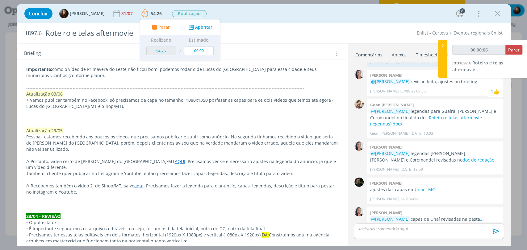
click at [254, 13] on div "Concluir Eduarda Pereira 31/07 54:26 Parar Apontar Data * 09/09/2025 Horas * 00…" at bounding box center [263, 13] width 484 height 15
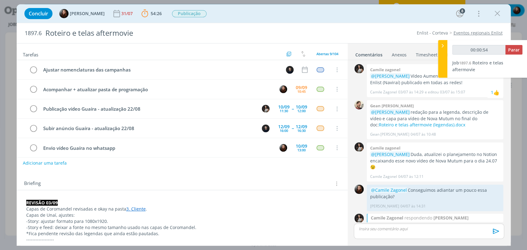
scroll to position [1286, 0]
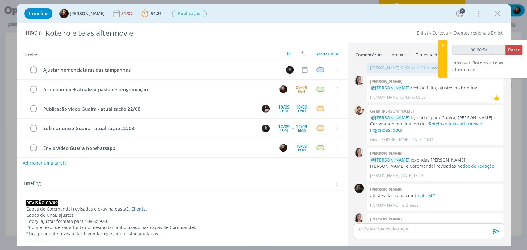
type input "00:00:55"
drag, startPoint x: 441, startPoint y: 44, endPoint x: 428, endPoint y: 45, distance: 12.4
click at [441, 44] on icon at bounding box center [442, 46] width 6 height 6
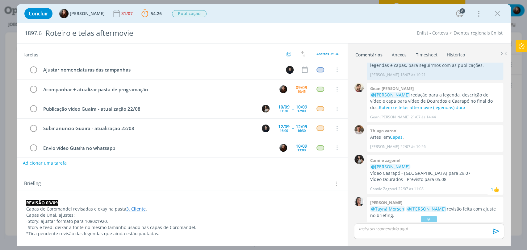
scroll to position [0, 0]
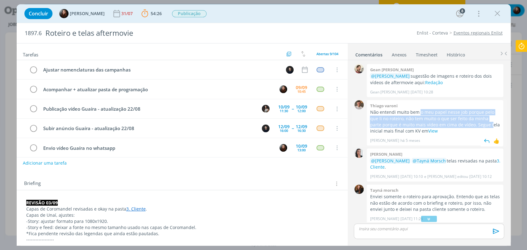
drag, startPoint x: 420, startPoint y: 110, endPoint x: 477, endPoint y: 124, distance: 58.7
click at [477, 124] on p "Não entendi muito bem o meu papel nesse job porque pelo que li no roteiro, não …" at bounding box center [435, 121] width 130 height 25
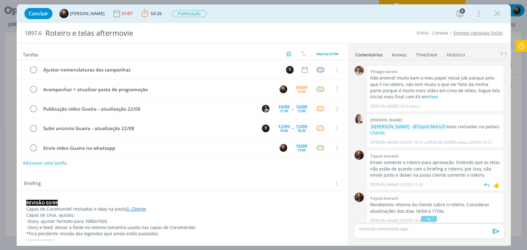
scroll to position [68, 0]
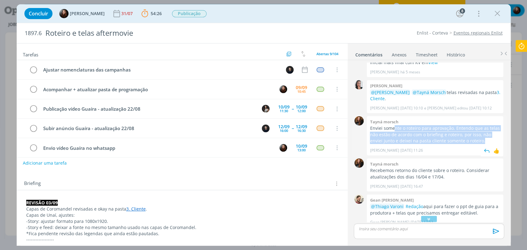
drag, startPoint x: 394, startPoint y: 129, endPoint x: 484, endPoint y: 139, distance: 90.3
click at [484, 139] on p "Enviei somente o roteiro para aprovação. Entendo que as telas não estão de acor…" at bounding box center [435, 134] width 130 height 19
click at [487, 141] on p "Enviei somente o roteiro para aprovação. Entendo que as telas não estão de acor…" at bounding box center [435, 134] width 130 height 19
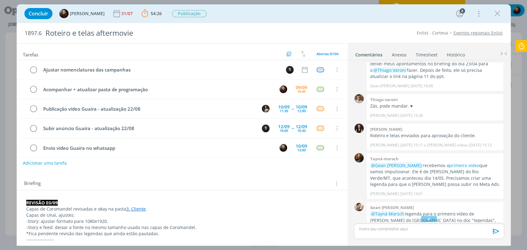
scroll to position [343, 0]
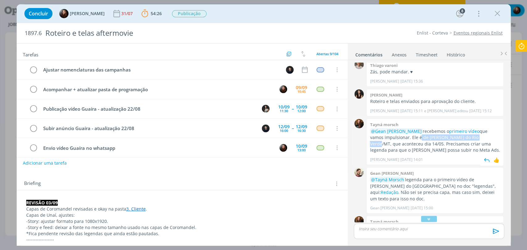
drag, startPoint x: 404, startPoint y: 137, endPoint x: 466, endPoint y: 139, distance: 63.0
click at [466, 139] on p "@Gean Paulo Naue recebemos o primeiro vídeo que vamos impulsionar. Ele é de Luc…" at bounding box center [435, 140] width 130 height 25
click at [445, 142] on p "@Gean Paulo Naue recebemos o primeiro vídeo que vamos impulsionar. Ele é de Luc…" at bounding box center [435, 140] width 130 height 25
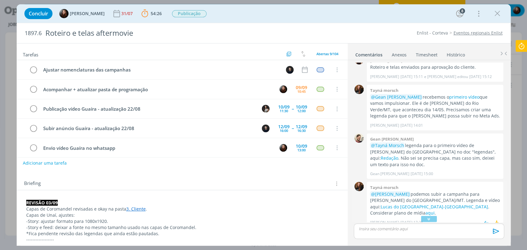
scroll to position [411, 0]
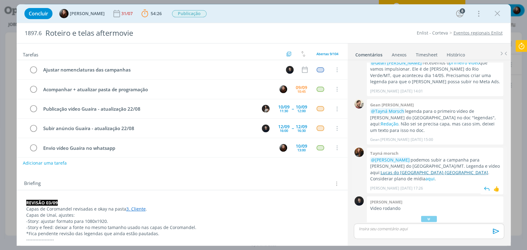
click at [451, 170] on link "Lucas do Rio Verde-MT" at bounding box center [433, 173] width 107 height 6
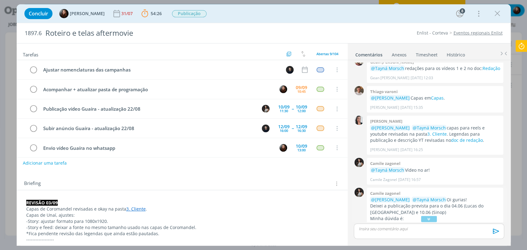
scroll to position [685, 0]
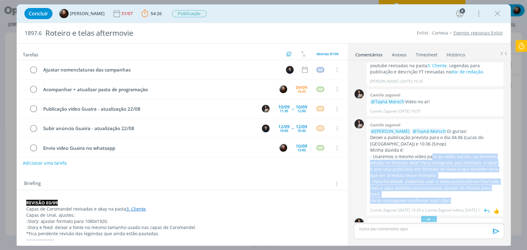
drag, startPoint x: 431, startPoint y: 149, endPoint x: 454, endPoint y: 188, distance: 46.1
click at [454, 189] on div "@Isabelle Silva @Tayná Morsch Oi gurias! Deixei a publicação prevista para o di…" at bounding box center [435, 166] width 130 height 76
click at [454, 179] on p "- Para Facebook, podemos usar o vídeo publicado no YouTube, mas a capa também p…" at bounding box center [435, 188] width 130 height 19
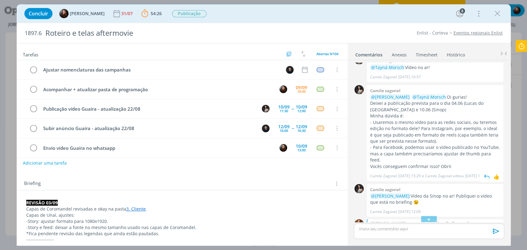
scroll to position [754, 0]
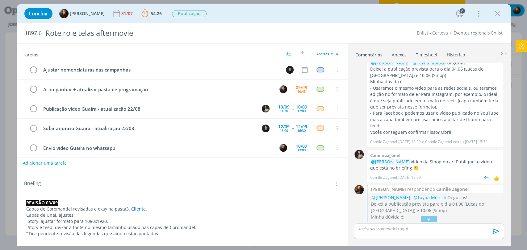
drag, startPoint x: 418, startPoint y: 150, endPoint x: 429, endPoint y: 155, distance: 13.0
click at [429, 159] on p "@Isabelle Silva Vídeo da Sinop no ar! Publiquei o vídeo que está no briefing 😉" at bounding box center [435, 165] width 130 height 13
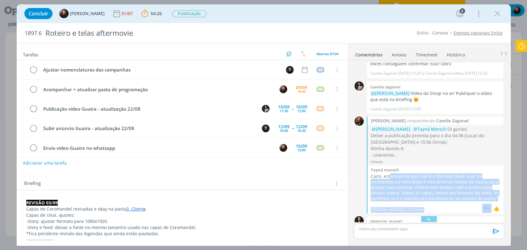
drag, startPoint x: 389, startPoint y: 160, endPoint x: 482, endPoint y: 189, distance: 97.5
click at [482, 189] on div "Tayná morsch Cami, entendemos que não é o formato ideal, mas só recebemos na ho…" at bounding box center [435, 190] width 136 height 48
click at [478, 174] on p "Cami, entendemos que não é o formato ideal, mas só recebemos na horizontal e nã…" at bounding box center [435, 188] width 130 height 28
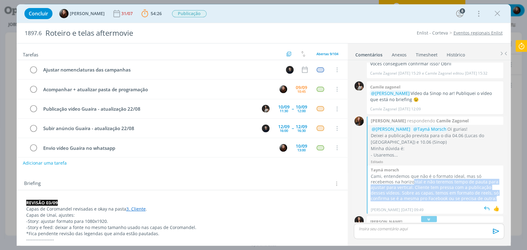
drag, startPoint x: 455, startPoint y: 170, endPoint x: 475, endPoint y: 184, distance: 24.4
click at [475, 184] on p "Cami, entendemos que não é o formato ideal, mas só recebemos na horizontal e nã…" at bounding box center [435, 188] width 130 height 28
click at [407, 177] on p "Cami, entendemos que não é o formato ideal, mas só recebemos na horizontal e nã…" at bounding box center [435, 188] width 130 height 28
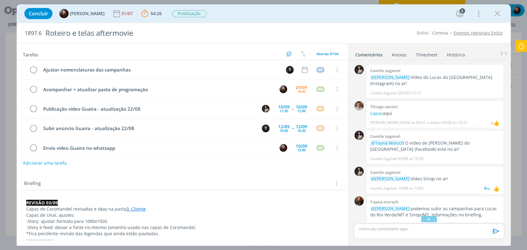
scroll to position [1062, 0]
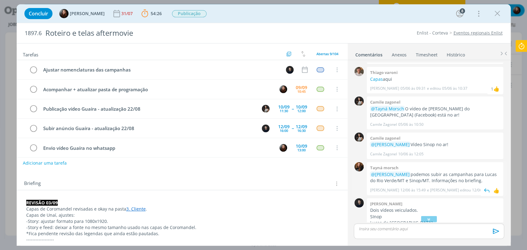
drag, startPoint x: 444, startPoint y: 149, endPoint x: 483, endPoint y: 158, distance: 40.2
click at [483, 172] on p "@Carlos Nunes podemos subir as campanhas para Lucas do Rio Verde/MT e Sinop/MT.…" at bounding box center [435, 178] width 130 height 13
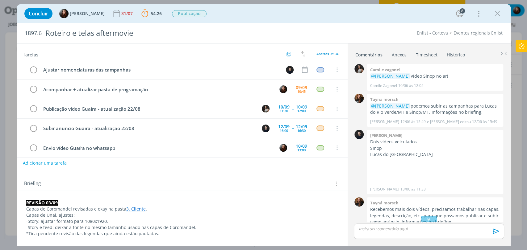
scroll to position [1199, 0]
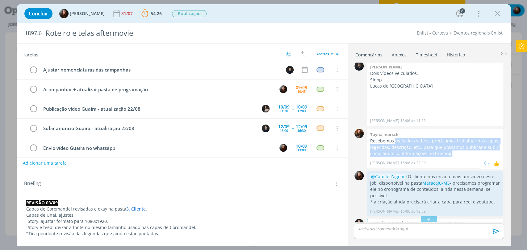
drag, startPoint x: 415, startPoint y: 117, endPoint x: 458, endPoint y: 131, distance: 45.7
click at [458, 138] on p "Recebemos mais dois vídeos, precisamos trabalhar nas capas, legendas, descrição…" at bounding box center [435, 147] width 130 height 19
click at [451, 138] on p "Recebemos mais dois vídeos, precisamos trabalhar nas capas, legendas, descrição…" at bounding box center [435, 147] width 130 height 19
drag, startPoint x: 412, startPoint y: 121, endPoint x: 455, endPoint y: 126, distance: 42.9
click at [455, 138] on p "Recebemos mais dois vídeos, precisamos trabalhar nas capas, legendas, descrição…" at bounding box center [435, 147] width 130 height 19
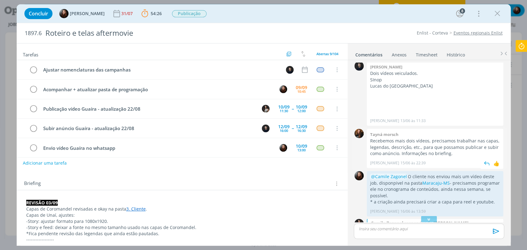
click at [459, 157] on div "Tayná Morsch 15/06 às 22:39 👍" at bounding box center [435, 161] width 130 height 9
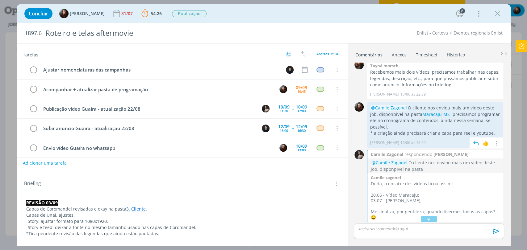
drag, startPoint x: 460, startPoint y: 86, endPoint x: 490, endPoint y: 103, distance: 34.6
click at [490, 105] on p "@Camile Zagonel O cliente nos enviou mais um vídeo deste job, disponpivel na pa…" at bounding box center [435, 117] width 130 height 25
click at [481, 130] on p "* a criação ainda precisará criar a capa para reel e youtube." at bounding box center [435, 133] width 130 height 6
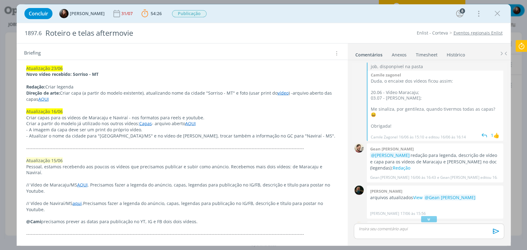
scroll to position [1474, 0]
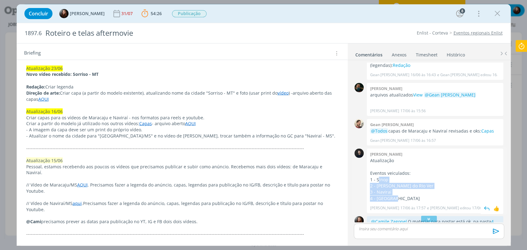
drag, startPoint x: 378, startPoint y: 147, endPoint x: 399, endPoint y: 170, distance: 31.5
click at [399, 170] on div "Atualização Eventos veiculados: 1 - Sinop 2 - Lucas do RIo Ver 3 - Naviraí 4 - …" at bounding box center [435, 180] width 130 height 44
click at [420, 189] on p "3 - Naviraí" at bounding box center [435, 192] width 130 height 6
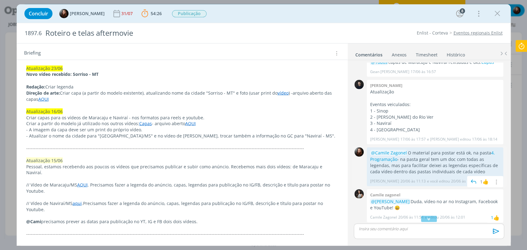
drag, startPoint x: 423, startPoint y: 123, endPoint x: 473, endPoint y: 141, distance: 53.2
click at [473, 150] on p "@Camile Zagonel O material para postar está ok, na pasta 4. Programação - na pa…" at bounding box center [435, 162] width 130 height 25
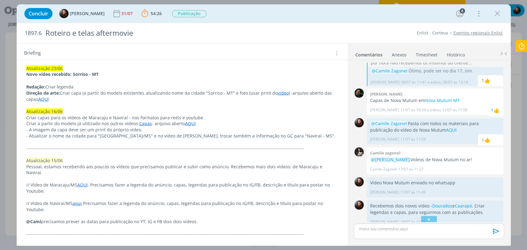
scroll to position [2332, 0]
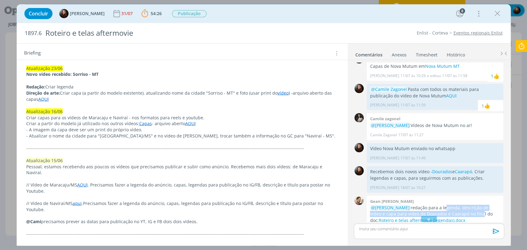
drag, startPoint x: 441, startPoint y: 164, endPoint x: 466, endPoint y: 171, distance: 25.7
click at [466, 205] on p "@Eduarda Pereira redação para a legenda, descrição de vídeo e capa para vídeo d…" at bounding box center [435, 214] width 130 height 19
click at [453, 205] on p "@Eduarda Pereira redação para a legenda, descrição de vídeo e capa para vídeo d…" at bounding box center [435, 214] width 130 height 19
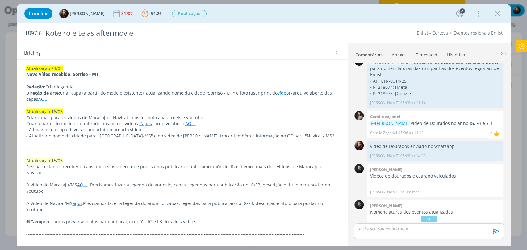
scroll to position [2846, 0]
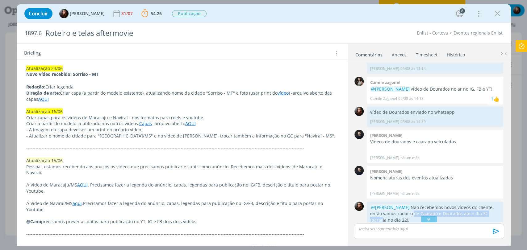
drag, startPoint x: 399, startPoint y: 164, endPoint x: 484, endPoint y: 164, distance: 84.5
click at [484, 205] on p "@Carlos Nunes Não recebemos novos vídeos do cliente, então vamos rodar o de Caa…" at bounding box center [435, 214] width 130 height 19
click at [485, 205] on p "@Carlos Nunes Não recebemos novos vídeos do cliente, então vamos rodar o de Caa…" at bounding box center [435, 214] width 130 height 19
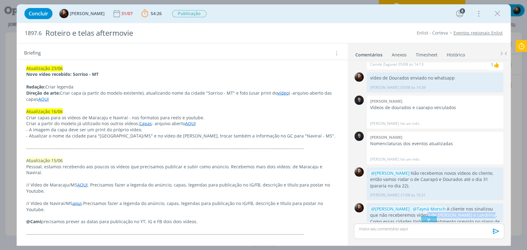
drag, startPoint x: 415, startPoint y: 165, endPoint x: 484, endPoint y: 164, distance: 69.7
click at [476, 206] on p "@Carlos Nunes @Tayná Morsch A cliente nos sinalizou que não receberemos vídeos …" at bounding box center [435, 221] width 130 height 31
click at [486, 206] on p "@Carlos Nunes @Tayná Morsch A cliente nos sinalizou que não receberemos vídeos …" at bounding box center [435, 221] width 130 height 31
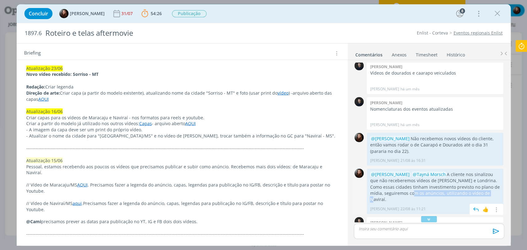
drag, startPoint x: 400, startPoint y: 143, endPoint x: 479, endPoint y: 144, distance: 78.4
click at [478, 172] on p "@Carlos Nunes @Tayná Morsch A cliente nos sinalizou que não receberemos vídeos …" at bounding box center [435, 187] width 130 height 31
click at [479, 172] on p "@Carlos Nunes @Tayná Morsch A cliente nos sinalizou que não receberemos vídeos …" at bounding box center [435, 187] width 130 height 31
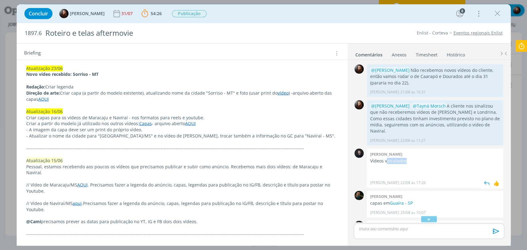
drag, startPoint x: 385, startPoint y: 105, endPoint x: 417, endPoint y: 106, distance: 31.5
click at [417, 158] on p "Vídeos veiculados" at bounding box center [435, 161] width 130 height 6
click at [423, 158] on p "Vídeos veiculados" at bounding box center [435, 161] width 130 height 6
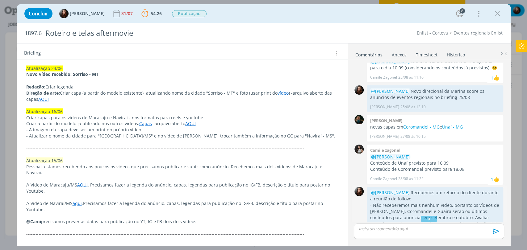
scroll to position [3189, 0]
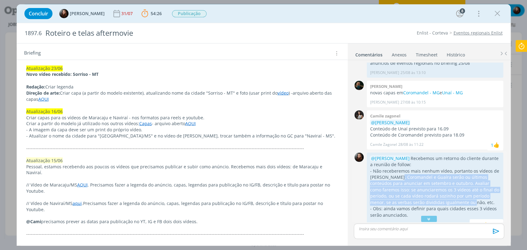
drag, startPoint x: 400, startPoint y: 119, endPoint x: 456, endPoint y: 138, distance: 59.9
click at [464, 168] on p "- Não receberemos mais nenhum vídeo, portanto os vídeos de Unaí, Coromandel e G…" at bounding box center [435, 187] width 130 height 38
click at [434, 168] on p "- Não receberemos mais nenhum vídeo, portanto os vídeos de Unaí, Coromandel e G…" at bounding box center [435, 187] width 130 height 38
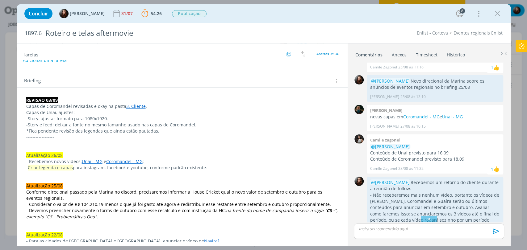
scroll to position [3028, 0]
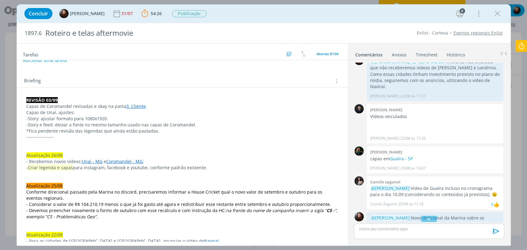
click at [130, 106] on link "3. Cliente" at bounding box center [135, 106] width 19 height 6
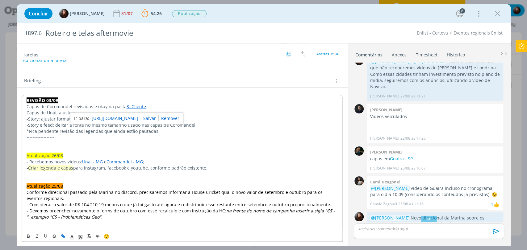
click at [132, 116] on link "https://sobeae.sharepoint.com/:f:/s/SOBEAE/EhXxyEWt6RxJp8cMci0TDkcBVlG8-0vDOIfx…" at bounding box center [115, 118] width 47 height 8
click at [174, 77] on div "Briefing Briefings Predefinidos Versões do Briefing Ver Briefing do Projeto" at bounding box center [182, 81] width 317 height 8
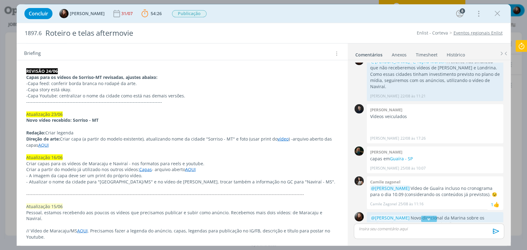
scroll to position [720, 0]
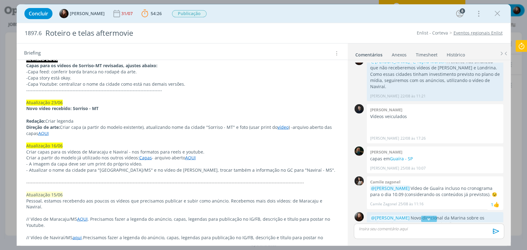
click at [190, 167] on p "- Atualizar o nome da cidade para "Maracaju/MS" e no vídeo de Naviraí, trocar t…" at bounding box center [182, 170] width 312 height 6
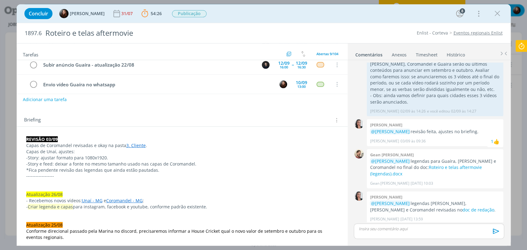
scroll to position [0, 0]
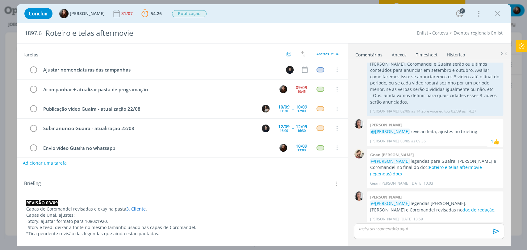
click at [520, 43] on icon at bounding box center [520, 46] width 11 height 12
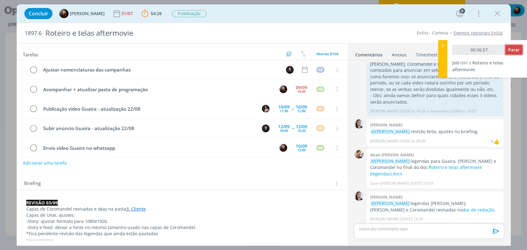
click at [515, 48] on span "Parar" at bounding box center [513, 50] width 11 height 6
click at [513, 50] on span "Parar" at bounding box center [513, 50] width 11 height 6
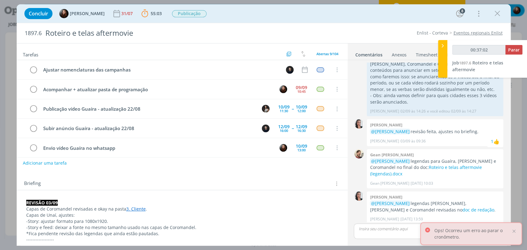
type input "00:37:00"
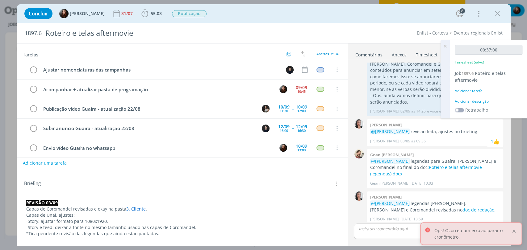
click at [512, 232] on div at bounding box center [514, 232] width 6 height 6
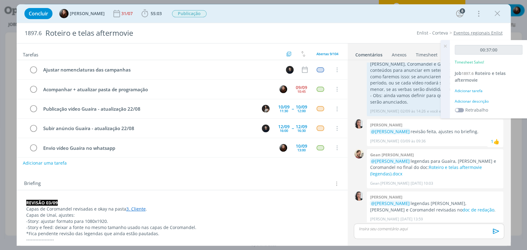
click at [445, 44] on icon at bounding box center [444, 46] width 11 height 12
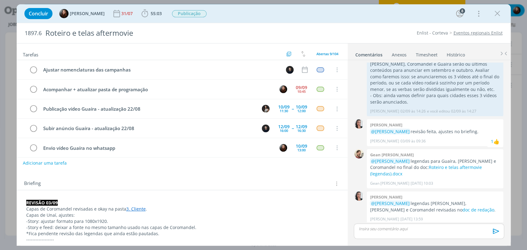
click at [420, 55] on link "Timesheet" at bounding box center [426, 53] width 22 height 9
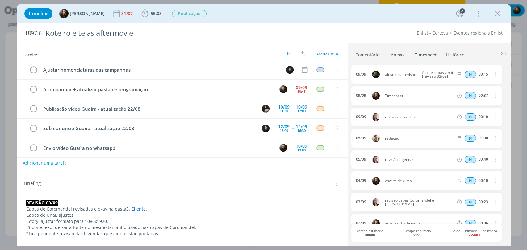
click at [492, 75] on icon "dialog" at bounding box center [494, 74] width 7 height 7
click at [391, 30] on div "Enlist - Corteva Eventos regionais Enlist" at bounding box center [404, 33] width 201 height 6
click at [492, 94] on icon "dialog" at bounding box center [494, 95] width 7 height 7
click at [466, 117] on link "Editar" at bounding box center [477, 116] width 49 height 10
click at [483, 97] on input "00:37" at bounding box center [482, 96] width 13 height 7
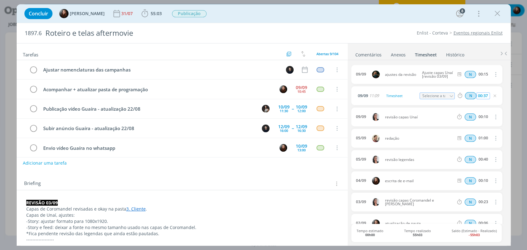
drag, startPoint x: 483, startPoint y: 95, endPoint x: 486, endPoint y: 96, distance: 3.4
click at [486, 96] on input "00:37" at bounding box center [482, 96] width 13 height 7
type input "00:30"
click at [391, 98] on div "Timesheet" at bounding box center [401, 96] width 33 height 7
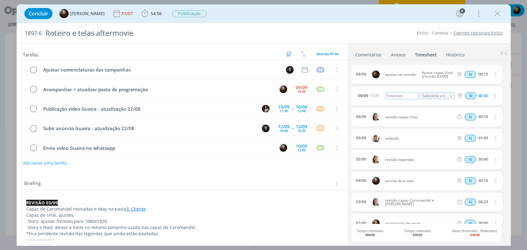
click at [390, 95] on div "Timesheet" at bounding box center [401, 96] width 33 height 7
click at [370, 32] on div "Enlist - Corteva Eventos regionais Enlist" at bounding box center [404, 33] width 201 height 6
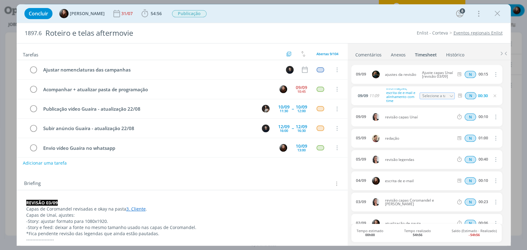
click at [359, 54] on link "Comentários" at bounding box center [368, 53] width 27 height 9
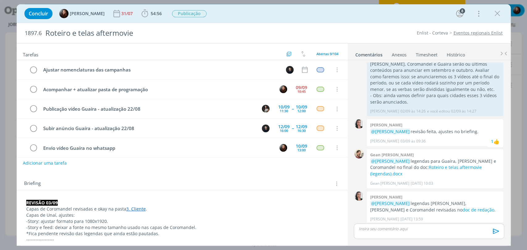
click at [336, 20] on div "Concluir Eduarda Pereira 31/07 54:56 Iniciar Apontar Data * 09/09/2025 Horas * …" at bounding box center [263, 13] width 484 height 15
click at [296, 22] on div "Concluir Eduarda Pereira 31/07 54:56 Iniciar Apontar Data * 09/09/2025 Horas * …" at bounding box center [264, 13] width 494 height 19
click at [416, 11] on div "Concluir Eduarda Pereira 31/07 54:56 Iniciar Apontar Data * 09/09/2025 Horas * …" at bounding box center [263, 13] width 484 height 15
click at [369, 19] on div "Concluir Eduarda Pereira 31/07 54:56 Iniciar Apontar Data * 09/09/2025 Horas * …" at bounding box center [263, 13] width 484 height 15
click at [331, 21] on div "Concluir Eduarda Pereira 31/07 54:56 Iniciar Apontar Data * 09/09/2025 Horas * …" at bounding box center [264, 13] width 494 height 19
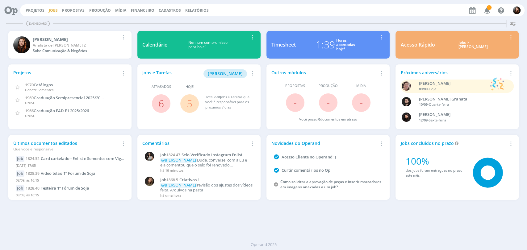
click at [52, 11] on link "Jobs" at bounding box center [53, 10] width 9 height 5
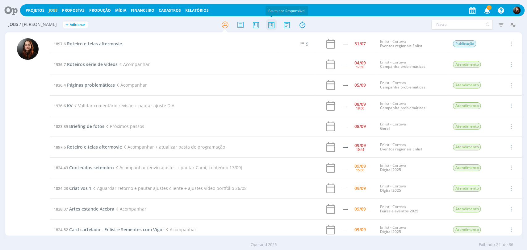
click at [271, 24] on icon at bounding box center [270, 25] width 11 height 12
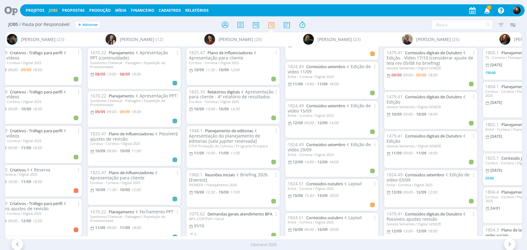
scroll to position [411, 0]
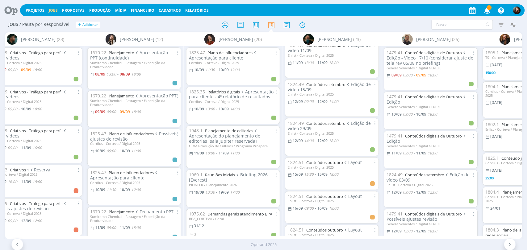
drag, startPoint x: 327, startPoint y: 26, endPoint x: 446, endPoint y: 14, distance: 119.3
click at [328, 25] on div at bounding box center [263, 24] width 172 height 11
click at [490, 10] on icon "button" at bounding box center [486, 10] width 11 height 10
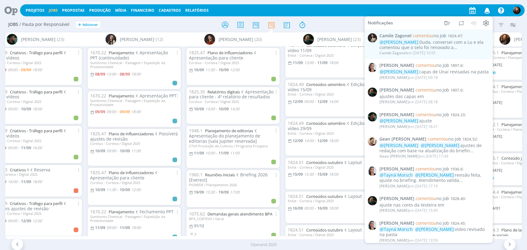
click at [354, 23] on div "Filtrar Filtrar [GEOGRAPHIC_DATA] Tipo Jobs e Tarefas Data Personalizado a Situ…" at bounding box center [435, 25] width 166 height 10
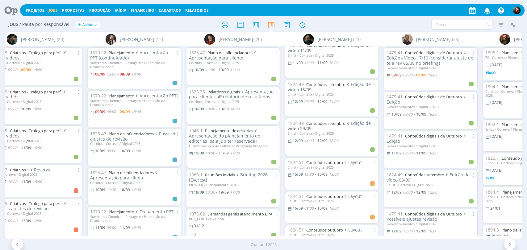
click at [336, 25] on div at bounding box center [263, 24] width 172 height 11
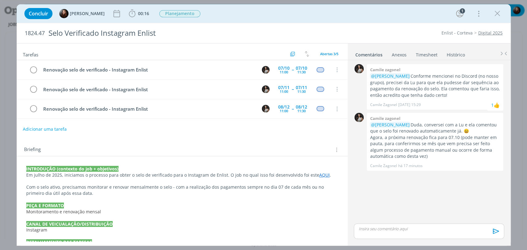
click at [378, 17] on div "Concluir [PERSON_NAME] 00:16 Iniciar Apontar Data * [DATE] Horas * 00:00 Tarefa…" at bounding box center [263, 13] width 484 height 15
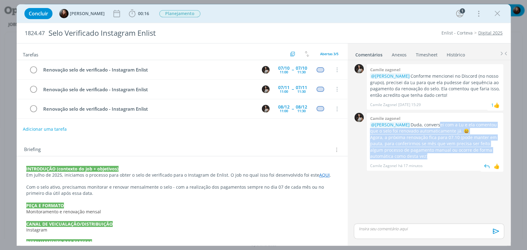
drag, startPoint x: 444, startPoint y: 126, endPoint x: 430, endPoint y: 154, distance: 31.6
click at [430, 155] on div "@[PERSON_NAME], conversei com a Lu e ela comentou que o selo foi renovado autom…" at bounding box center [435, 141] width 130 height 38
click at [458, 152] on p "Agora, a próxima renovação fica para 07.10 (pode manter em pauta, para conferir…" at bounding box center [435, 147] width 130 height 25
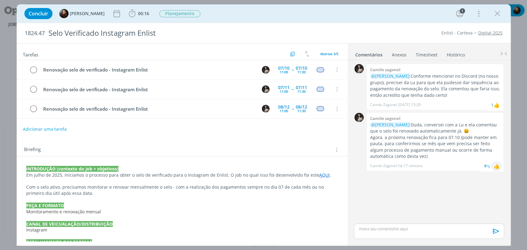
click at [493, 168] on div "👍" at bounding box center [496, 166] width 6 height 7
click at [417, 151] on p "Agora, a próxima renovação fica para 07.10 (pode manter em pauta, para conferir…" at bounding box center [435, 147] width 130 height 25
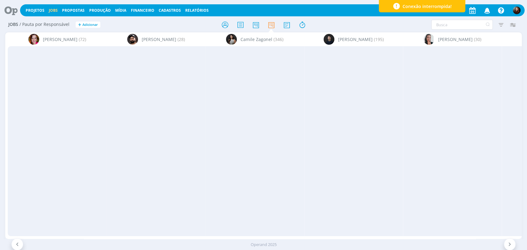
scroll to position [411, 0]
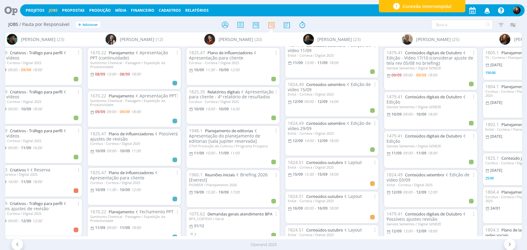
click at [348, 26] on div at bounding box center [263, 24] width 172 height 11
click at [392, 22] on div "Filtrar Filtrar [GEOGRAPHIC_DATA] Tipo Jobs e Tarefas Data Personalizado a Situ…" at bounding box center [435, 25] width 166 height 10
click at [376, 20] on div "Filtrar Filtrar [GEOGRAPHIC_DATA] Tipo Jobs e Tarefas Data Personalizado a Situ…" at bounding box center [435, 25] width 166 height 10
click at [124, 22] on h2 "Jobs / Pauta por Responsável + Adicionar" at bounding box center [91, 23] width 166 height 13
click at [9, 7] on icon at bounding box center [8, 10] width 13 height 12
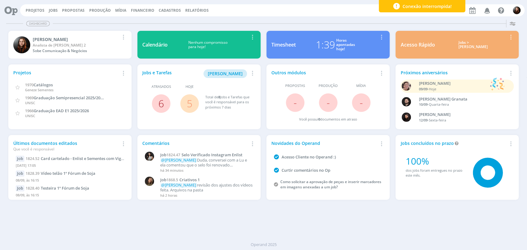
click at [160, 104] on link "6" at bounding box center [161, 103] width 6 height 13
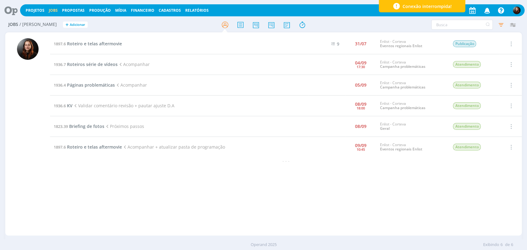
click at [12, 12] on icon at bounding box center [8, 10] width 13 height 12
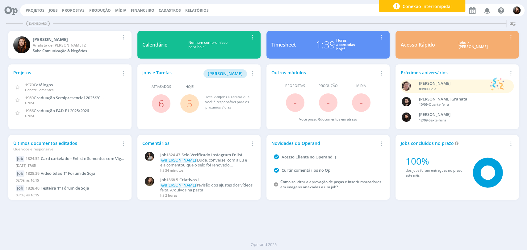
click at [188, 103] on link "5" at bounding box center [190, 103] width 6 height 13
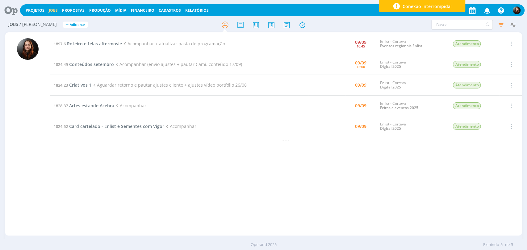
click at [151, 208] on div "1897.6 Roteiro e telas aftermovie Acompanhar + atualizar pasta de programação […" at bounding box center [285, 134] width 471 height 201
click at [10, 10] on icon at bounding box center [8, 10] width 13 height 12
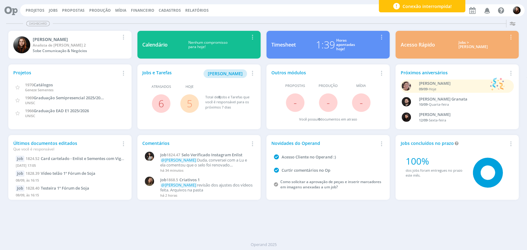
click at [335, 25] on div "Dashboard" at bounding box center [263, 23] width 514 height 9
click at [400, 23] on div "Dashboard" at bounding box center [263, 23] width 514 height 9
click at [281, 18] on div "Dashboard Salvar Selecione abaixo os cards desejados: Meus Meu Perfil [GEOGRAPH…" at bounding box center [263, 133] width 527 height 233
click at [358, 23] on div "Dashboard" at bounding box center [263, 23] width 514 height 9
click at [325, 25] on div "Dashboard" at bounding box center [263, 23] width 514 height 9
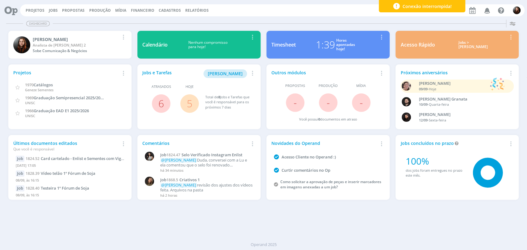
drag, startPoint x: 366, startPoint y: 15, endPoint x: 359, endPoint y: 14, distance: 6.8
click at [366, 15] on div "Projetos Jobs Propostas Produção [GEOGRAPHIC_DATA] Financeiro Cadastros Relatór…" at bounding box center [272, 10] width 504 height 12
drag, startPoint x: 327, startPoint y: 14, endPoint x: 322, endPoint y: 10, distance: 6.4
click at [327, 14] on div "Projetos Jobs Propostas Produção [GEOGRAPHIC_DATA] Financeiro Cadastros Relatór…" at bounding box center [272, 10] width 504 height 12
click at [350, 12] on div "Projetos Jobs Propostas Produção [GEOGRAPHIC_DATA] Financeiro Cadastros Relatór…" at bounding box center [272, 10] width 504 height 12
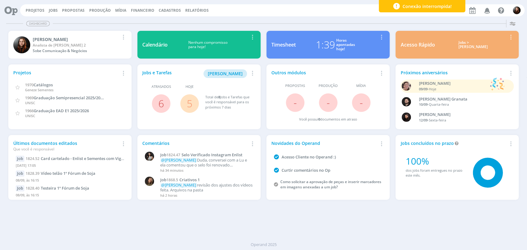
click at [275, 11] on div "Projetos Jobs Propostas Produção [GEOGRAPHIC_DATA] Financeiro Cadastros Relatór…" at bounding box center [272, 10] width 504 height 12
click at [269, 12] on div "Projetos Jobs Propostas Produção [GEOGRAPHIC_DATA] Financeiro Cadastros Relatór…" at bounding box center [272, 10] width 504 height 12
click at [281, 15] on div "Projetos Jobs Propostas Produção [GEOGRAPHIC_DATA] Financeiro Cadastros Relatór…" at bounding box center [272, 10] width 504 height 12
click at [343, 24] on div "Dashboard" at bounding box center [263, 23] width 514 height 9
click at [340, 14] on div "Projetos Jobs Propostas Produção [GEOGRAPHIC_DATA] Financeiro Cadastros Relatór…" at bounding box center [272, 10] width 504 height 12
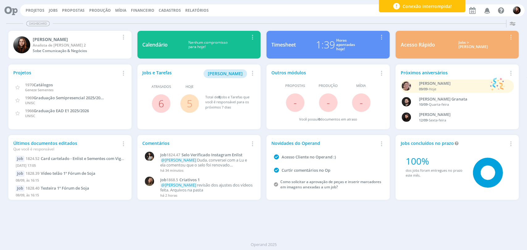
click at [365, 8] on div "Projetos Jobs Propostas Produção [GEOGRAPHIC_DATA] Financeiro Cadastros Relatór…" at bounding box center [272, 10] width 504 height 12
click at [291, 13] on div "Projetos Jobs Propostas Produção [GEOGRAPHIC_DATA] Financeiro Cadastros Relatór…" at bounding box center [272, 10] width 504 height 12
click at [294, 14] on div "Projetos Jobs Propostas Produção [GEOGRAPHIC_DATA] Financeiro Cadastros Relatór…" at bounding box center [272, 10] width 504 height 12
click at [331, 16] on div "Projetos Jobs Propostas Produção [GEOGRAPHIC_DATA] Financeiro Cadastros Relatór…" at bounding box center [272, 10] width 504 height 12
click at [328, 14] on div "Projetos Jobs Propostas Produção [GEOGRAPHIC_DATA] Financeiro Cadastros Relatór…" at bounding box center [272, 10] width 504 height 12
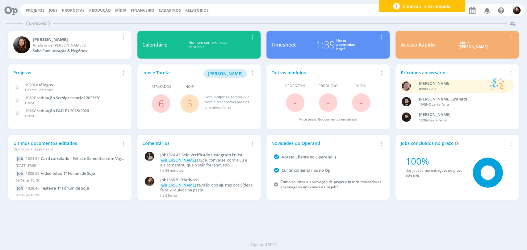
click at [336, 11] on div "Projetos Jobs Propostas Produção [GEOGRAPHIC_DATA] Financeiro Cadastros Relatór…" at bounding box center [272, 10] width 504 height 12
drag, startPoint x: 336, startPoint y: 12, endPoint x: 333, endPoint y: 8, distance: 4.3
click at [335, 11] on div "Projetos Jobs Propostas Produção [GEOGRAPHIC_DATA] Financeiro Cadastros Relatór…" at bounding box center [272, 10] width 504 height 12
click at [318, 14] on div "Projetos Jobs Propostas Produção [GEOGRAPHIC_DATA] Financeiro Cadastros Relatór…" at bounding box center [272, 10] width 504 height 12
click at [293, 12] on div "Projetos Jobs Propostas Produção [GEOGRAPHIC_DATA] Financeiro Cadastros Relatór…" at bounding box center [272, 10] width 504 height 12
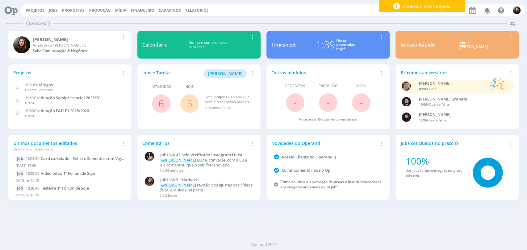
click at [334, 10] on div "Projetos Jobs Propostas Produção [GEOGRAPHIC_DATA] Financeiro Cadastros Relatór…" at bounding box center [272, 10] width 504 height 12
drag, startPoint x: 329, startPoint y: 9, endPoint x: 331, endPoint y: 2, distance: 7.7
click at [329, 9] on div "Projetos Jobs Propostas Produção [GEOGRAPHIC_DATA] Financeiro Cadastros Relatór…" at bounding box center [272, 10] width 504 height 12
click at [293, 10] on div "Projetos Jobs Propostas Produção [GEOGRAPHIC_DATA] Financeiro Cadastros Relatór…" at bounding box center [272, 10] width 504 height 12
click at [356, 16] on div "Projetos Jobs Propostas Produção [GEOGRAPHIC_DATA] Financeiro Cadastros Relatór…" at bounding box center [272, 10] width 504 height 12
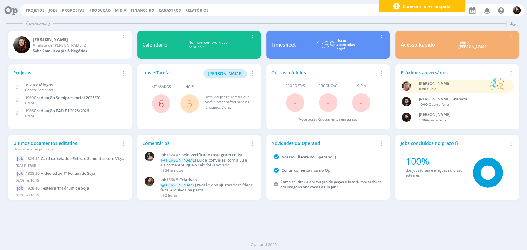
click at [245, 14] on div "Projetos Jobs Propostas Produção [GEOGRAPHIC_DATA] Financeiro Cadastros Relatór…" at bounding box center [272, 10] width 504 height 12
click at [55, 8] on link "Jobs" at bounding box center [53, 10] width 9 height 5
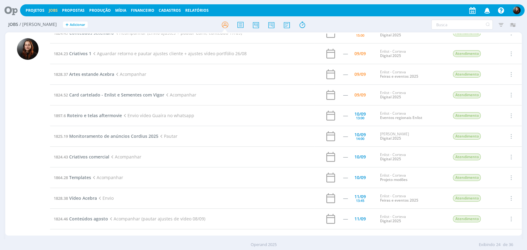
scroll to position [137, 0]
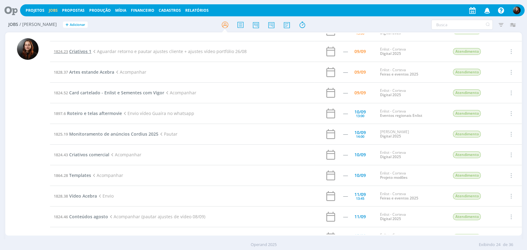
click at [81, 51] on span "Criativos 1" at bounding box center [80, 51] width 22 height 6
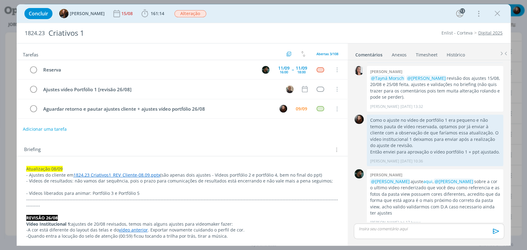
click at [101, 173] on link "1824.23 Criativos1_REV_Cliente-08.09.pptx" at bounding box center [116, 175] width 87 height 6
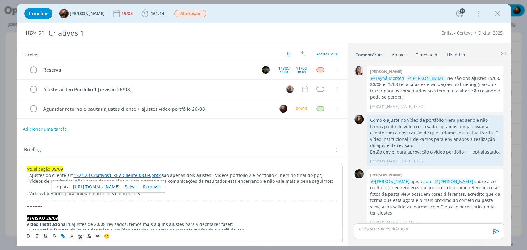
click at [108, 187] on link "[URL][DOMAIN_NAME]" at bounding box center [96, 187] width 47 height 8
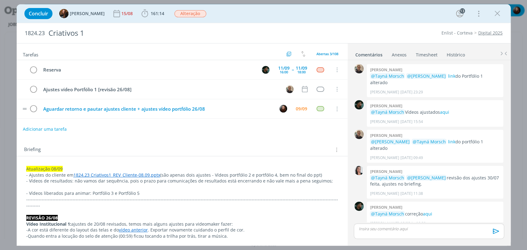
scroll to position [615, 0]
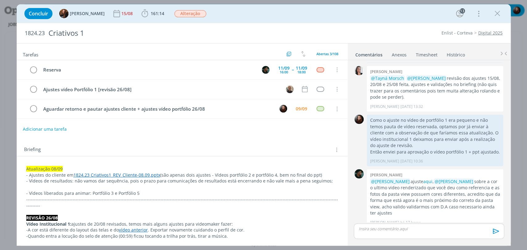
click at [355, 20] on div "Concluir Tayná Morsch 15/08 161:14 Iniciar Apontar Data * [DATE] Horas * 00:00 …" at bounding box center [263, 13] width 484 height 15
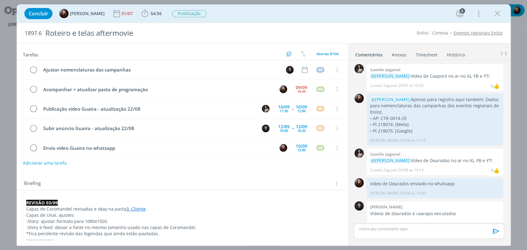
scroll to position [578, 0]
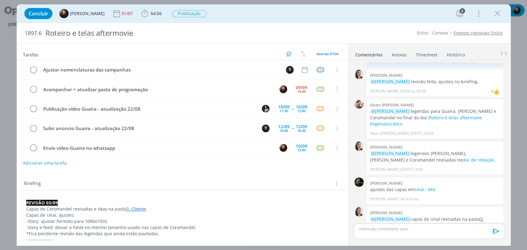
click at [482, 216] on link "3. Cliente" at bounding box center [427, 222] width 114 height 12
click at [462, 157] on link "doc de redação" at bounding box center [478, 160] width 32 height 6
click at [278, 180] on div "Briefing Briefings Predefinidos Versões do Briefing Ver Briefing do Projeto" at bounding box center [182, 184] width 317 height 8
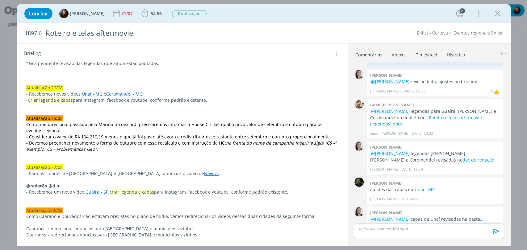
scroll to position [171, 0]
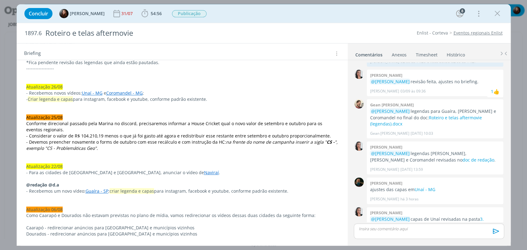
click at [189, 189] on p "- Recebemos um novo vídeo: Guaíra - SP ; criar legenda e capas para instagram, …" at bounding box center [182, 191] width 312 height 6
click at [258, 189] on p "- Recebemos um novo vídeo: Guaíra - SP ; criar legenda e capas para instagram, …" at bounding box center [182, 191] width 311 height 6
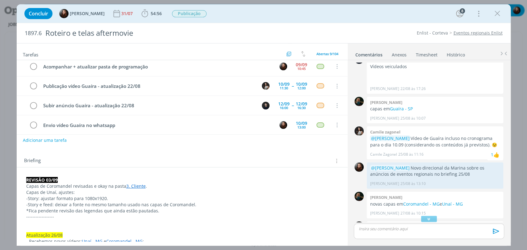
scroll to position [0, 0]
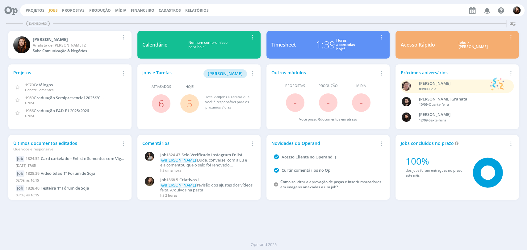
click at [51, 10] on link "Jobs" at bounding box center [53, 10] width 9 height 5
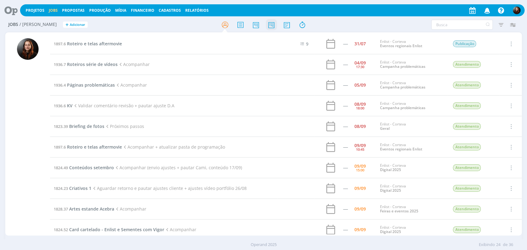
click at [275, 28] on icon at bounding box center [270, 25] width 11 height 12
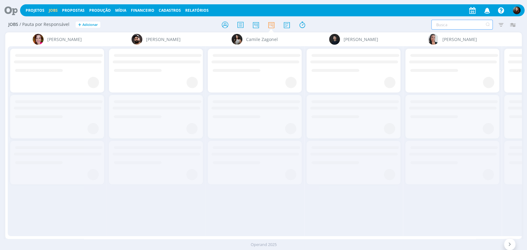
click at [460, 23] on input "text" at bounding box center [461, 25] width 61 height 10
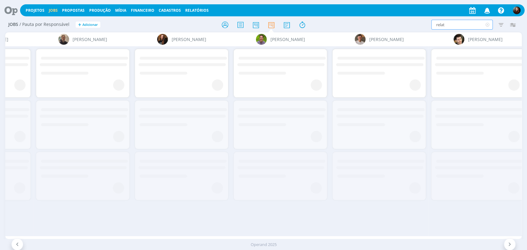
scroll to position [0, 1364]
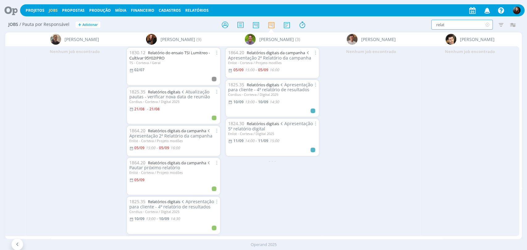
type input "relat"
drag, startPoint x: 182, startPoint y: 133, endPoint x: 169, endPoint y: 132, distance: 13.6
click at [169, 132] on div "1864.20 Relatórios digitais da campanha Apresentação 2º Relatório da campanha" at bounding box center [173, 133] width 88 height 10
click at [166, 130] on link "Relatórios digitais da campanha" at bounding box center [177, 131] width 58 height 6
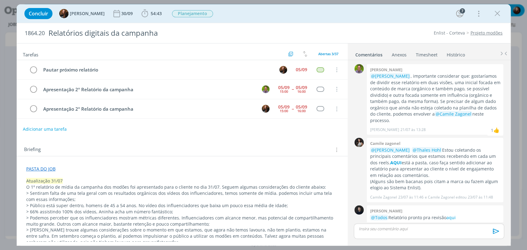
scroll to position [263, 0]
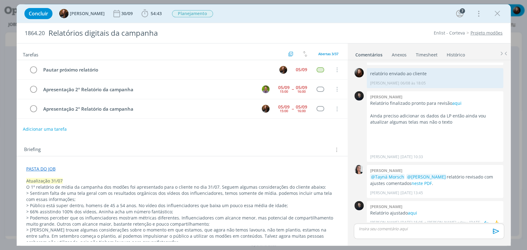
drag, startPoint x: 394, startPoint y: 212, endPoint x: 419, endPoint y: 210, distance: 24.7
click at [419, 210] on div "[PERSON_NAME] Relatório ajustado aqui [PERSON_NAME] [DATE] 15:05 e [PERSON_NAME…" at bounding box center [434, 214] width 136 height 27
click at [430, 210] on p "Relatório ajustado aqui" at bounding box center [435, 213] width 130 height 6
click at [500, 14] on icon "dialog" at bounding box center [496, 13] width 9 height 9
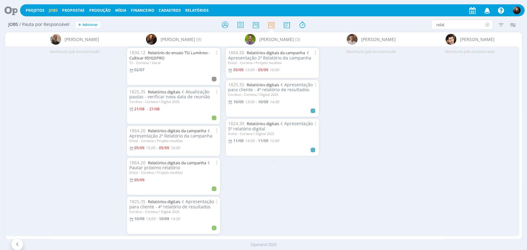
click at [486, 24] on icon at bounding box center [487, 25] width 8 height 10
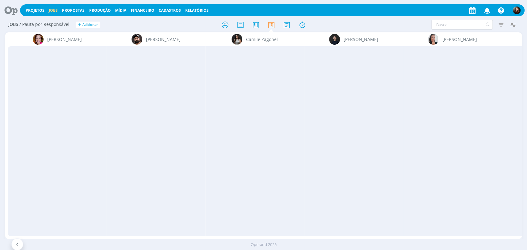
scroll to position [0, 1364]
